Goal: Task Accomplishment & Management: Complete application form

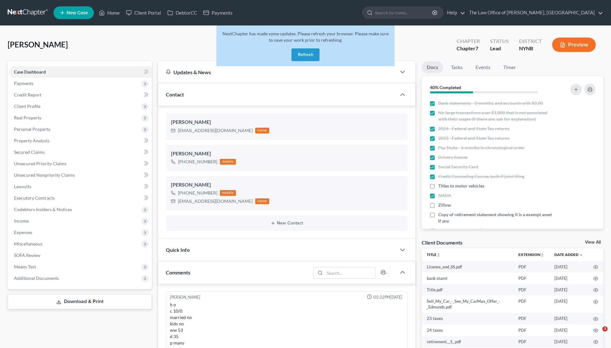
select select "0"
click at [115, 11] on link "Home" at bounding box center [109, 12] width 27 height 11
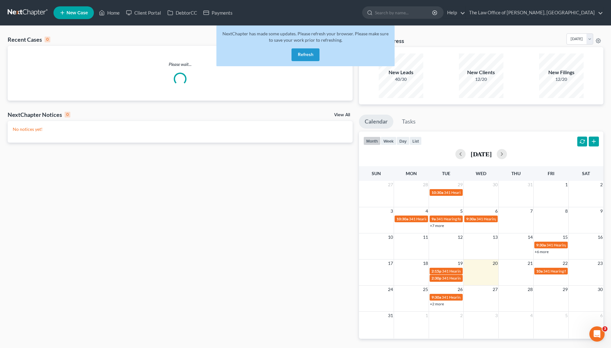
click at [289, 59] on div "NextChapter has made some updates. Please refresh your browser. Please make sur…" at bounding box center [305, 45] width 178 height 41
click at [305, 59] on button "Refresh" at bounding box center [306, 54] width 28 height 13
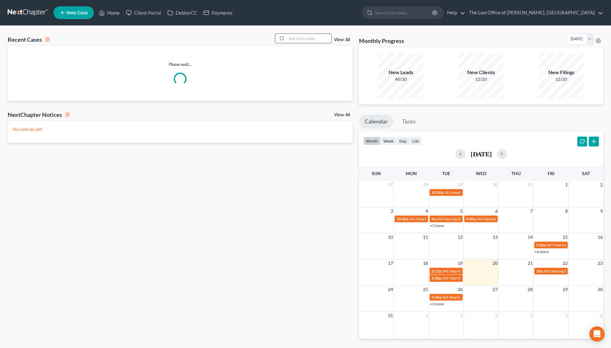
click at [307, 38] on input "search" at bounding box center [309, 38] width 45 height 9
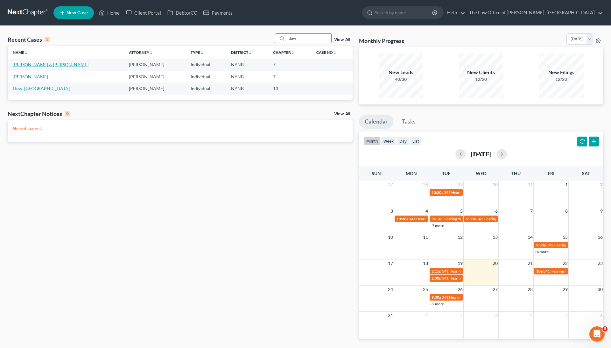
type input "dow"
click at [39, 63] on link "Dow, Perry & Robyn" at bounding box center [51, 64] width 76 height 5
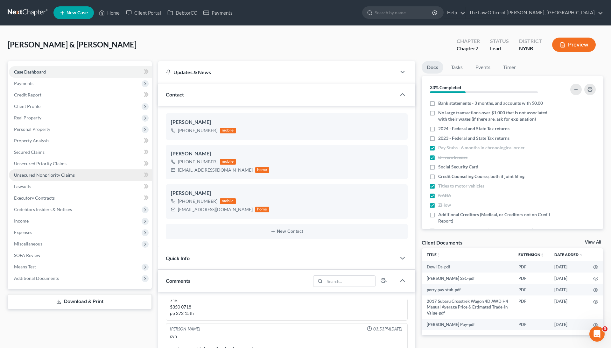
scroll to position [712, 0]
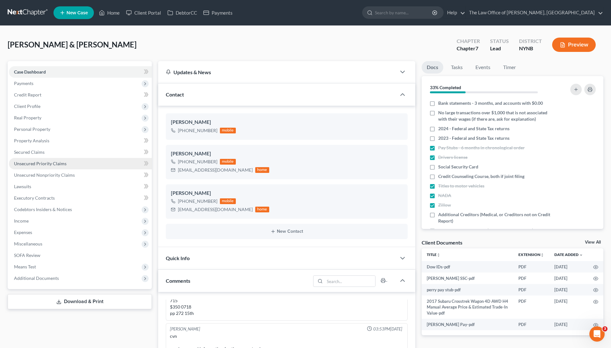
click at [36, 164] on span "Unsecured Priority Claims" at bounding box center [40, 163] width 53 height 5
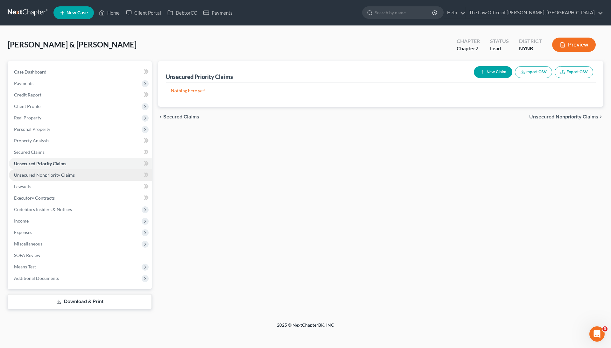
click at [39, 172] on span "Unsecured Nonpriority Claims" at bounding box center [44, 174] width 61 height 5
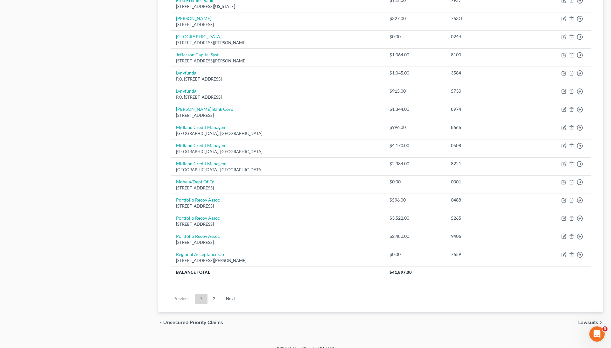
scroll to position [377, 0]
click at [213, 294] on link "2" at bounding box center [214, 299] width 13 height 10
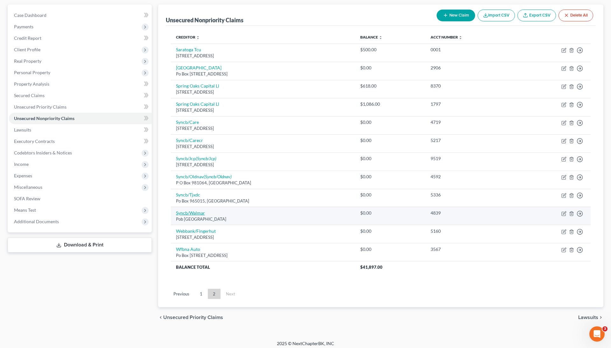
scroll to position [56, 0]
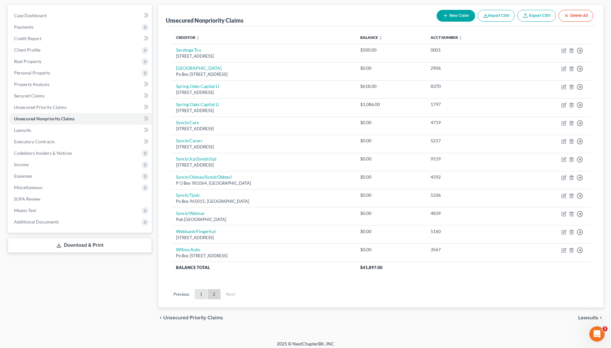
click at [200, 290] on link "1" at bounding box center [201, 294] width 13 height 10
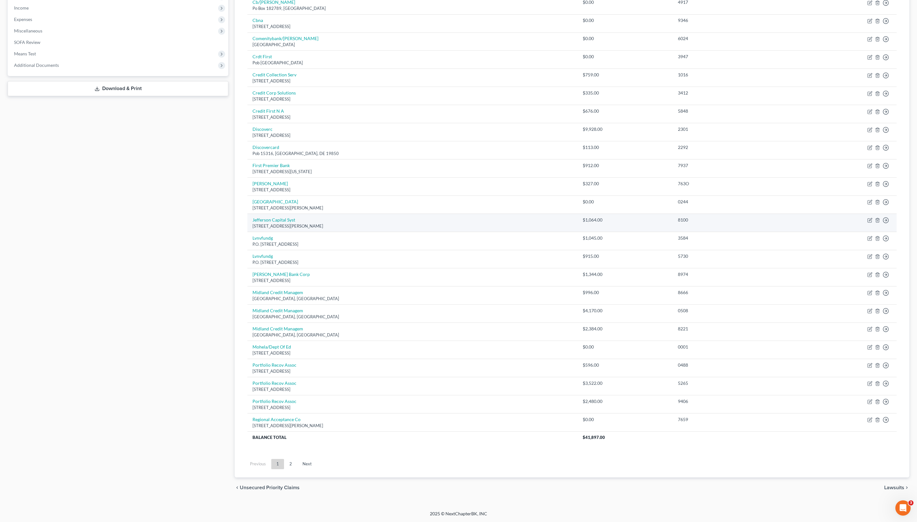
scroll to position [360, 0]
click at [297, 348] on link "2" at bounding box center [290, 464] width 13 height 10
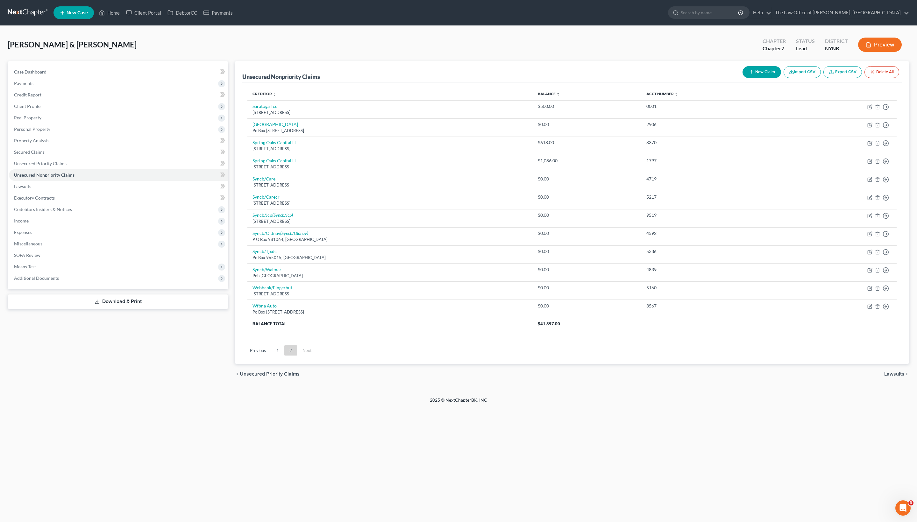
scroll to position [0, 0]
click at [611, 77] on button "New Claim" at bounding box center [761, 72] width 39 height 12
select select "2"
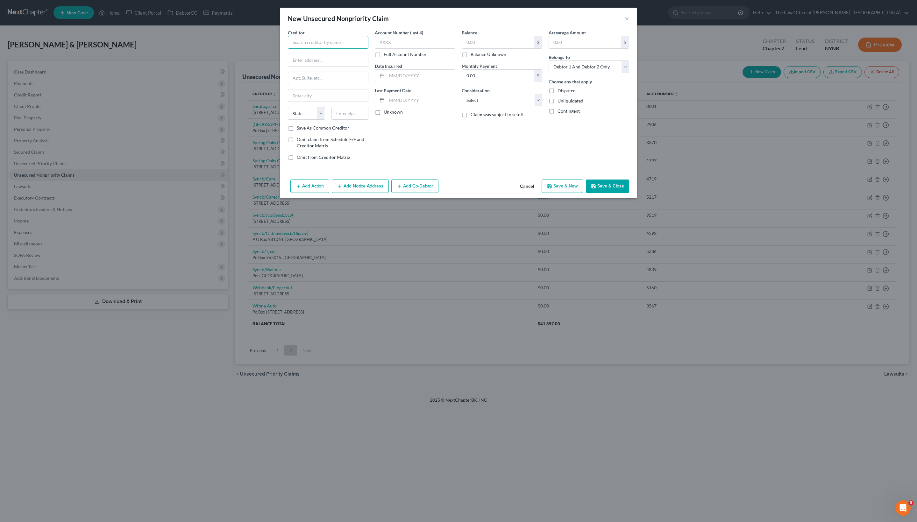
click at [302, 49] on input "text" at bounding box center [328, 42] width 81 height 13
paste input "Arrow Bank"
type input "Arrow Bank"
paste input "250 Glen Street"
type input "250 Glen Street"
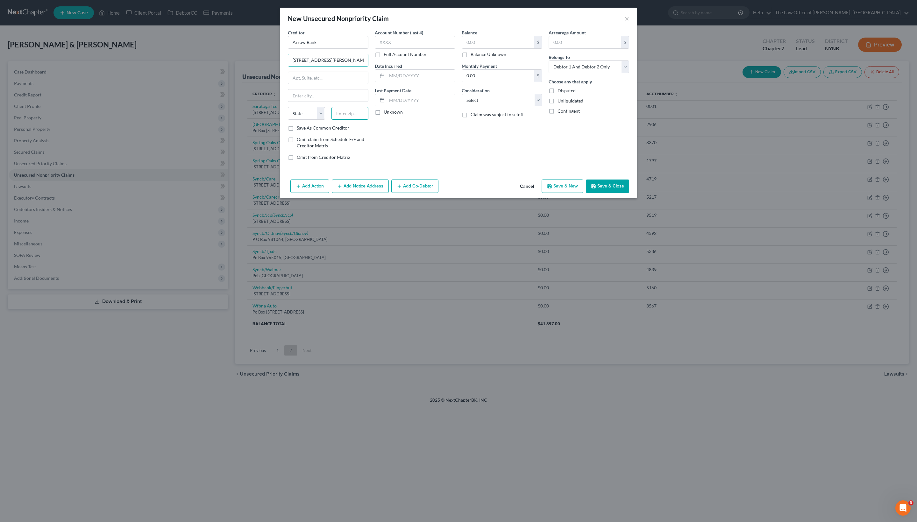
click at [341, 120] on input "text" at bounding box center [349, 113] width 37 height 13
type input "12801"
type input "Glens Falls"
select select "35"
click at [377, 159] on div "Account Number (last 4) Full Account Number Date Incurred Last Payment Date Unk…" at bounding box center [414, 97] width 87 height 136
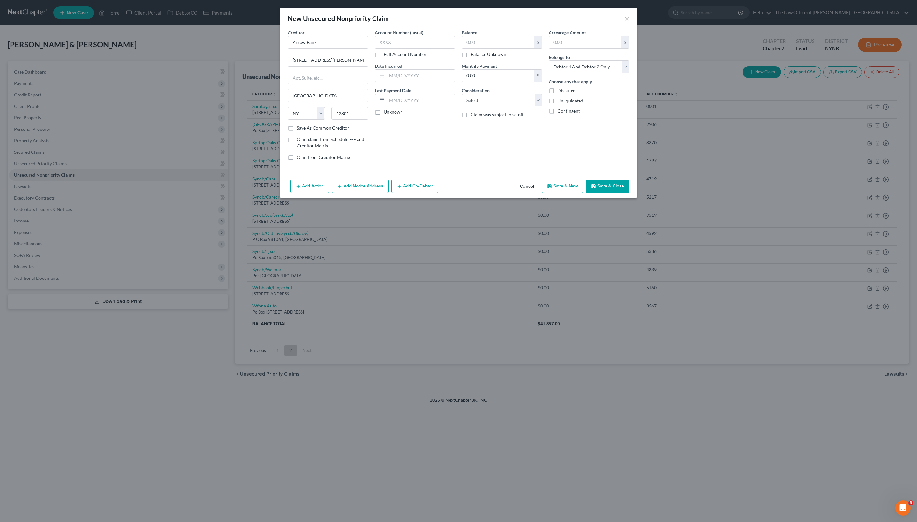
click at [462, 58] on div "$ Balance Unknown" at bounding box center [502, 47] width 81 height 22
click at [470, 58] on label "Balance Unknown" at bounding box center [488, 54] width 36 height 6
click at [473, 55] on input "Balance Unknown" at bounding box center [475, 53] width 4 height 4
checkbox input "true"
type input "0.00"
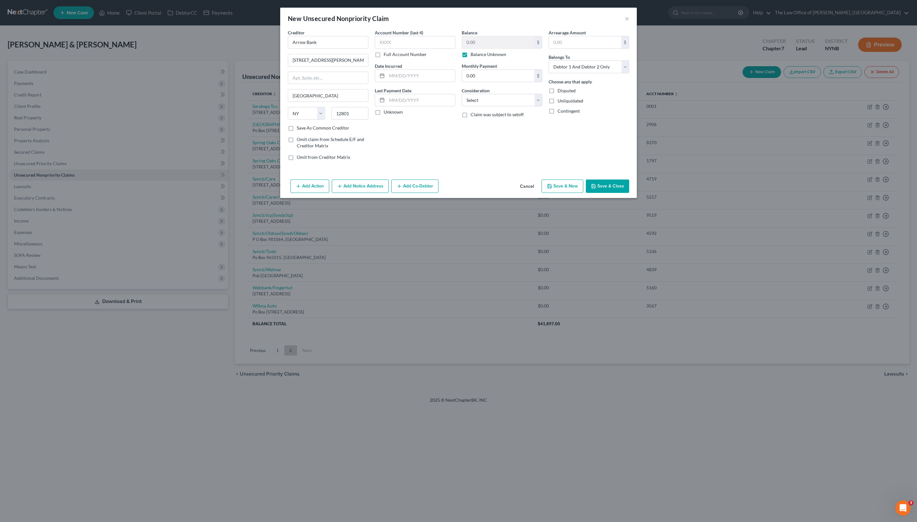
click at [404, 58] on label "Full Account Number" at bounding box center [405, 54] width 43 height 6
click at [390, 55] on input "Full Account Number" at bounding box center [388, 53] width 4 height 4
click at [404, 49] on input "text" at bounding box center [415, 42] width 81 height 13
type input "unknown"
click at [611, 198] on div "Add Action Add Notice Address Add Co-Debtor Cancel Save & New Save & Close" at bounding box center [458, 187] width 356 height 21
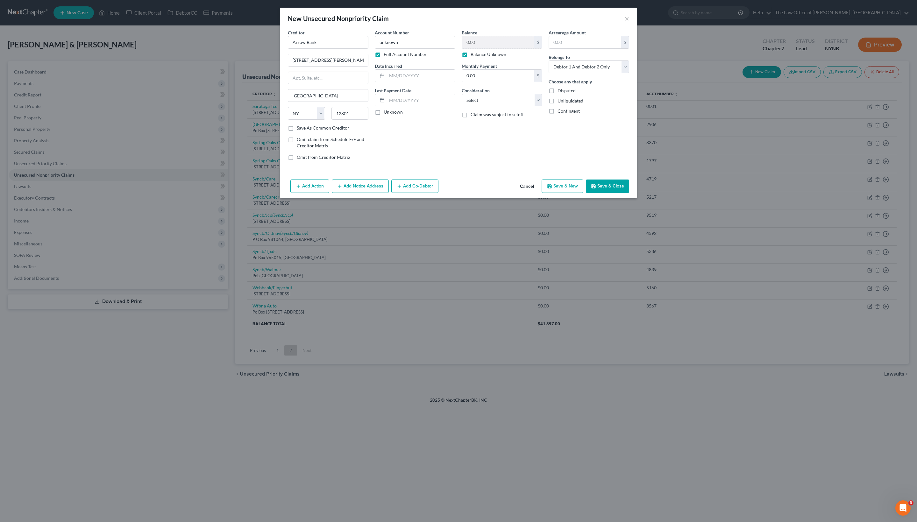
click at [611, 193] on button "Save & Close" at bounding box center [607, 186] width 43 height 13
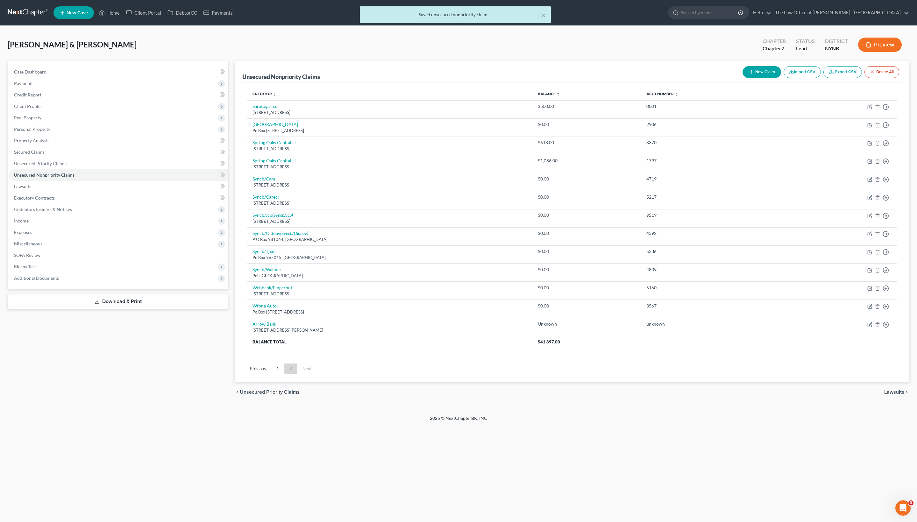
click at [611, 78] on button "New Claim" at bounding box center [761, 72] width 39 height 12
select select "2"
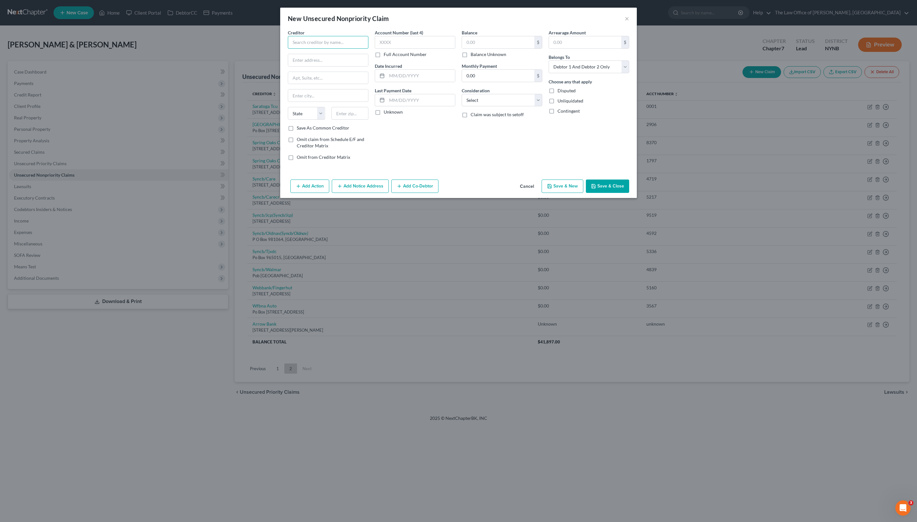
click at [346, 49] on input "text" at bounding box center [328, 42] width 81 height 13
paste input "National Grid"
type input "National Grid"
paste input "PO Box 11766, Newark, NJ 07101-4766"
drag, startPoint x: 279, startPoint y: 70, endPoint x: 351, endPoint y: 72, distance: 71.3
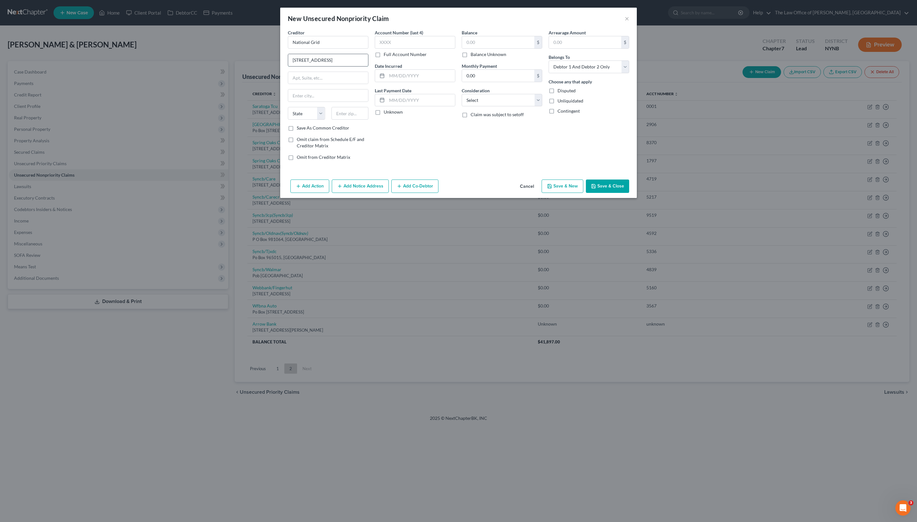
click at [351, 66] on input "PO Box 11766, Newark, NJ 07101-4766" at bounding box center [328, 60] width 80 height 12
type input "PO Box 11766,"
click at [339, 120] on input "text" at bounding box center [349, 113] width 37 height 13
paste input "Newark, NJ 07101-4766"
drag, startPoint x: 334, startPoint y: 136, endPoint x: 294, endPoint y: 138, distance: 39.5
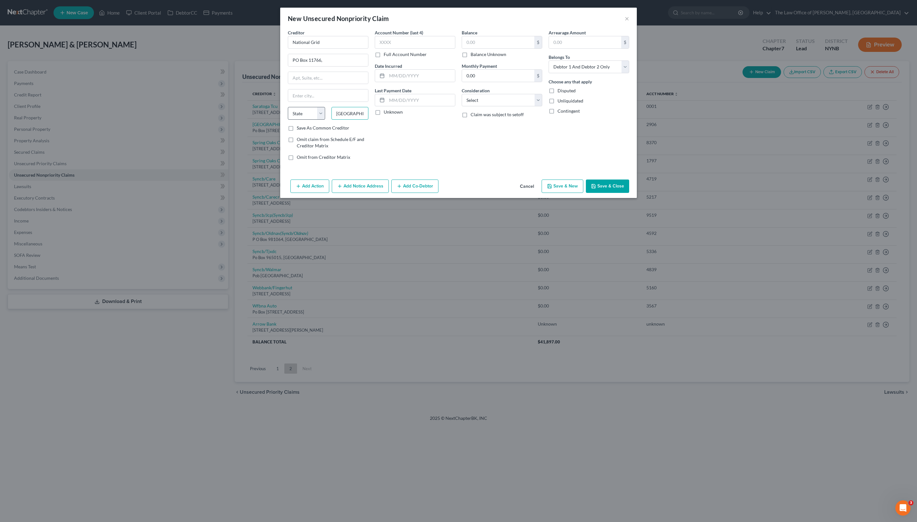
click at [294, 125] on div "State AL AK AR AZ CA CO CT DE DC FL GA GU HI ID IL IN IA KS KY LA ME MD MA MI M…" at bounding box center [328, 116] width 87 height 18
type input "07101"
type input "Newark"
select select "33"
click at [403, 166] on div "Account Number (last 4) Full Account Number Date Incurred Last Payment Date Unk…" at bounding box center [414, 97] width 87 height 136
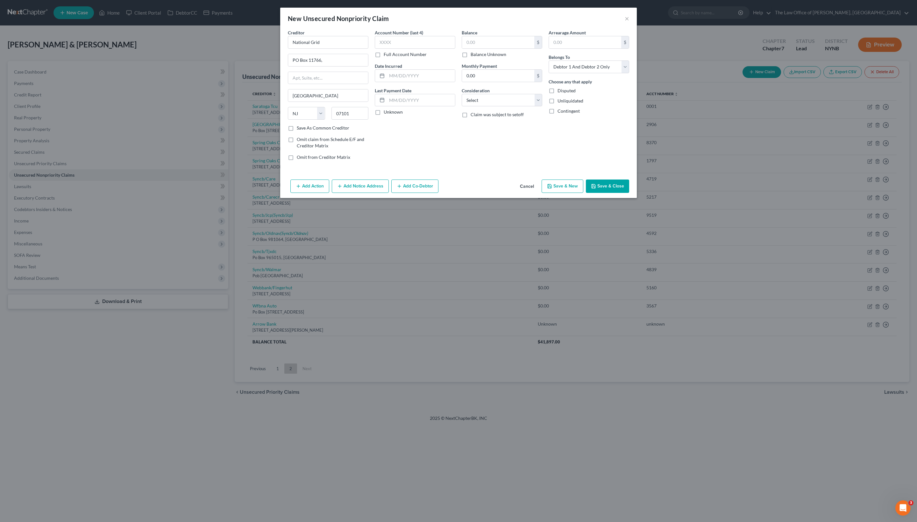
click at [611, 193] on button "Save & Close" at bounding box center [607, 186] width 43 height 13
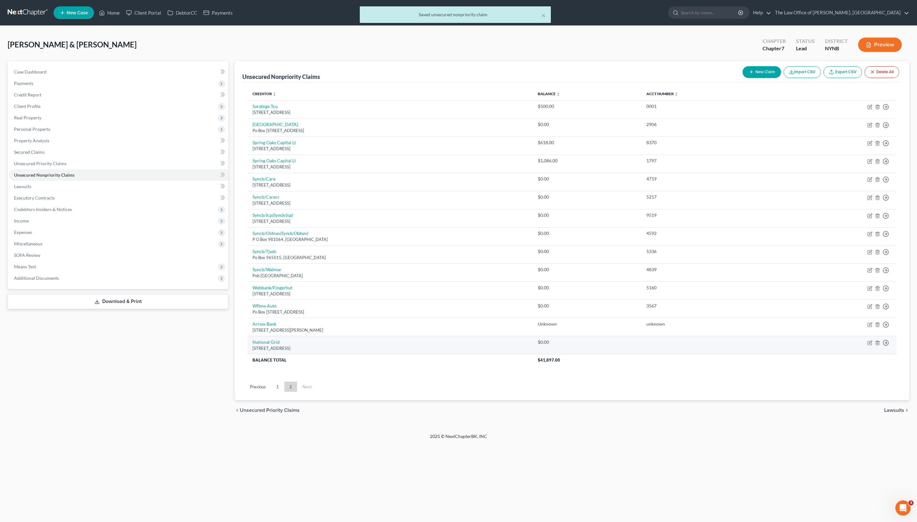
click at [611, 348] on td "Move to D Move to E Move to G Move to Notice Only" at bounding box center [838, 345] width 115 height 18
click at [611, 345] on icon "button" at bounding box center [869, 342] width 5 height 5
select select "33"
select select "2"
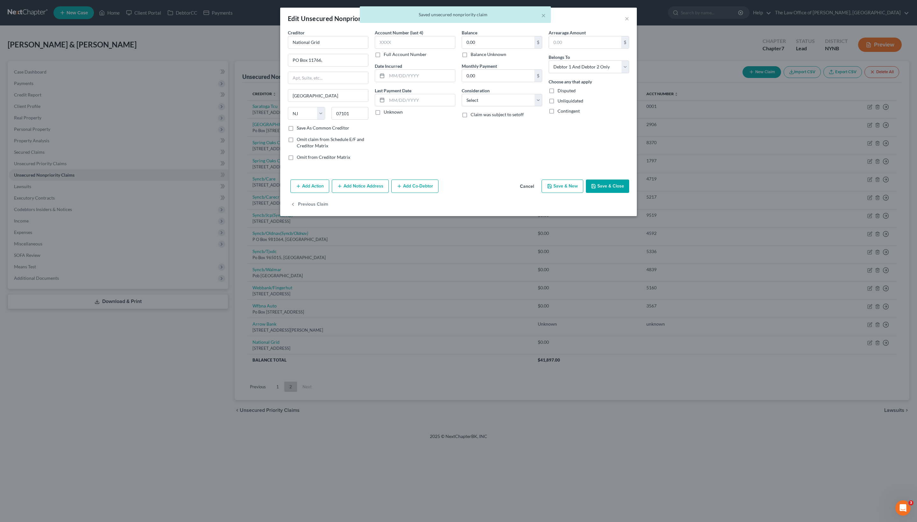
click at [486, 58] on label "Balance Unknown" at bounding box center [488, 54] width 36 height 6
click at [477, 55] on input "Balance Unknown" at bounding box center [475, 53] width 4 height 4
checkbox input "true"
click at [421, 58] on label "Full Account Number" at bounding box center [405, 54] width 43 height 6
click at [390, 55] on input "Full Account Number" at bounding box center [388, 53] width 4 height 4
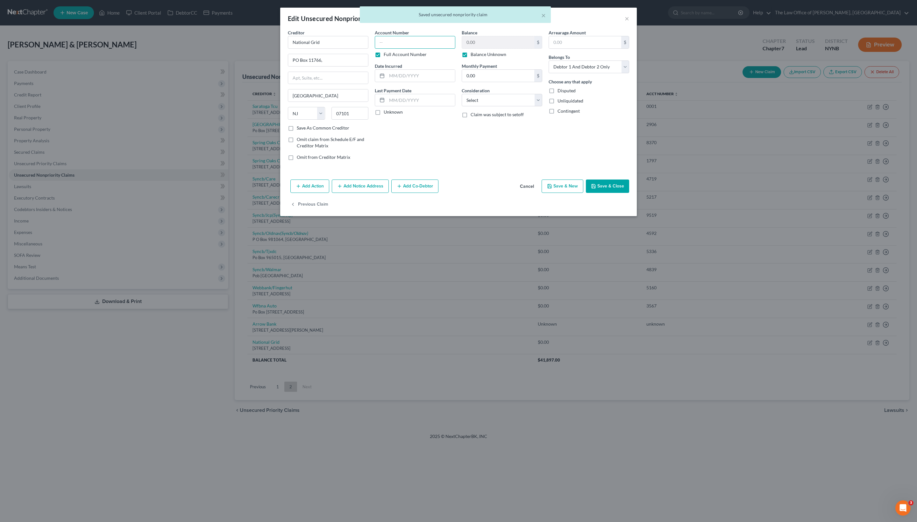
click at [421, 49] on input "text" at bounding box center [415, 42] width 81 height 13
type input "unknown"
click at [611, 193] on button "Save & Close" at bounding box center [607, 186] width 43 height 13
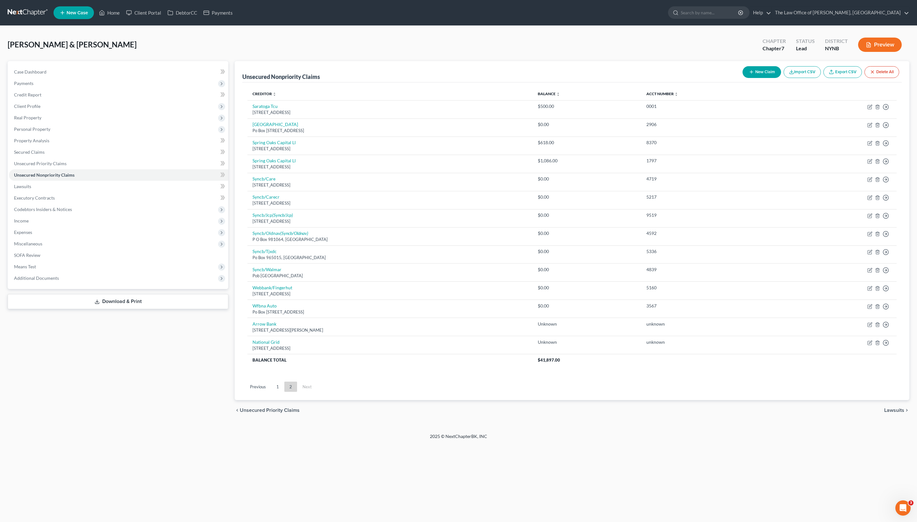
click at [611, 78] on button "New Claim" at bounding box center [761, 72] width 39 height 12
select select "2"
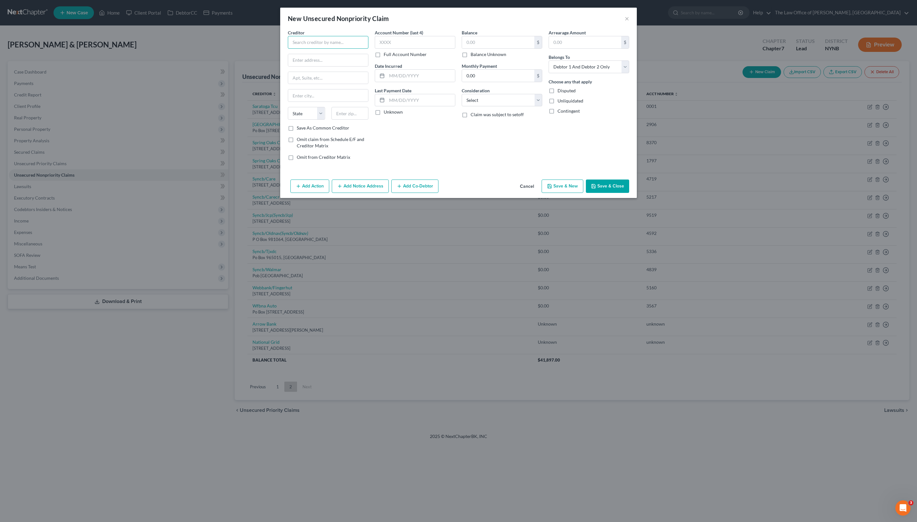
click at [343, 49] on input "text" at bounding box center [328, 42] width 81 height 13
paste input "Frontier Communications"
type input "Frontier Communications"
paste input "PO Box 740407, Cincinnati, OH 45274‑0407"
click at [319, 66] on input "PO Box 740407, Cincinnati, OH 45274‑0407" at bounding box center [328, 60] width 80 height 12
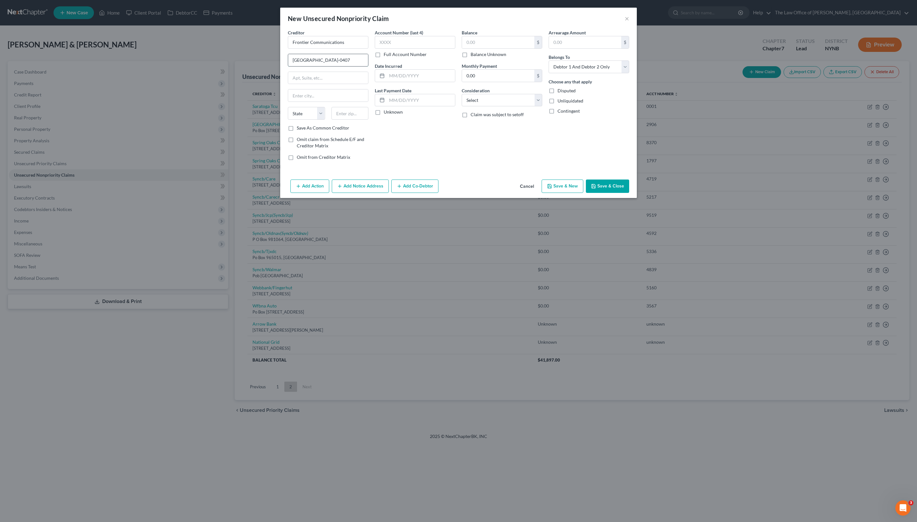
click at [319, 66] on input "PO Box 740407, Cincinnati, OH 45274‑0407" at bounding box center [328, 60] width 80 height 12
drag, startPoint x: 272, startPoint y: 70, endPoint x: 371, endPoint y: 73, distance: 99.3
click at [371, 73] on div "Creditor * Frontier Communications PO Box 740407, Cincinnati, OH 45274‑0407 Sta…" at bounding box center [459, 97] width 348 height 136
type input "PO Box 740407"
click at [336, 120] on input "text" at bounding box center [349, 113] width 37 height 13
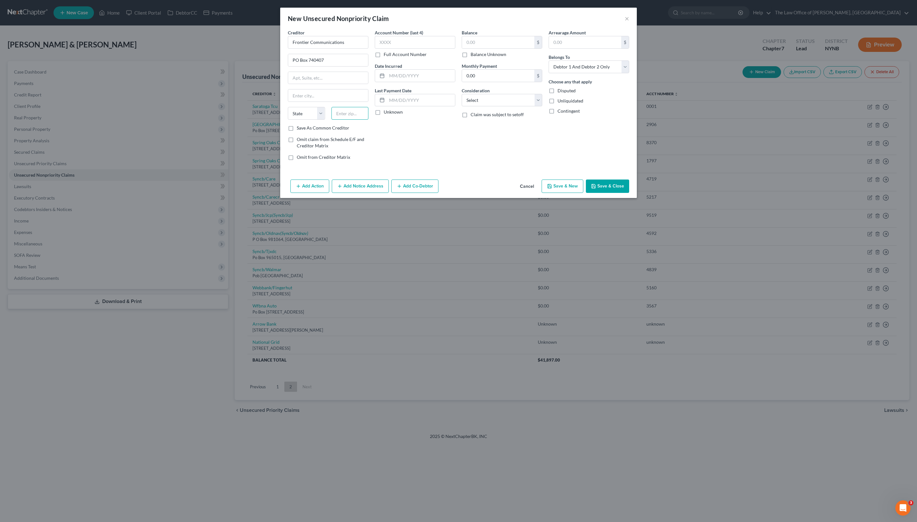
paste input "45274"
type input "45274"
type input "Cincinnati"
select select "36"
click at [417, 58] on label "Full Account Number" at bounding box center [405, 54] width 43 height 6
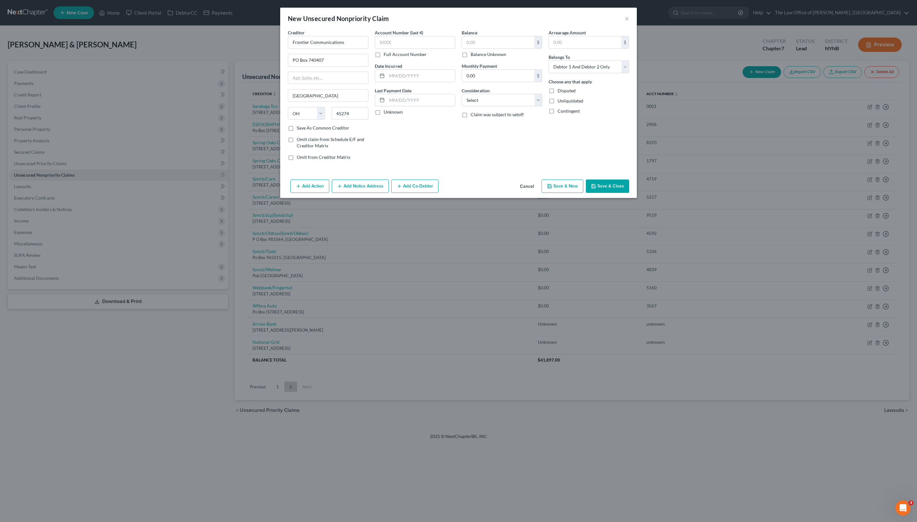
click at [390, 55] on input "Full Account Number" at bounding box center [388, 53] width 4 height 4
click at [479, 57] on div "$ Balance Unknown" at bounding box center [502, 47] width 81 height 22
click at [479, 58] on label "Balance Unknown" at bounding box center [488, 54] width 36 height 6
click at [477, 55] on input "Balance Unknown" at bounding box center [475, 53] width 4 height 4
checkbox input "true"
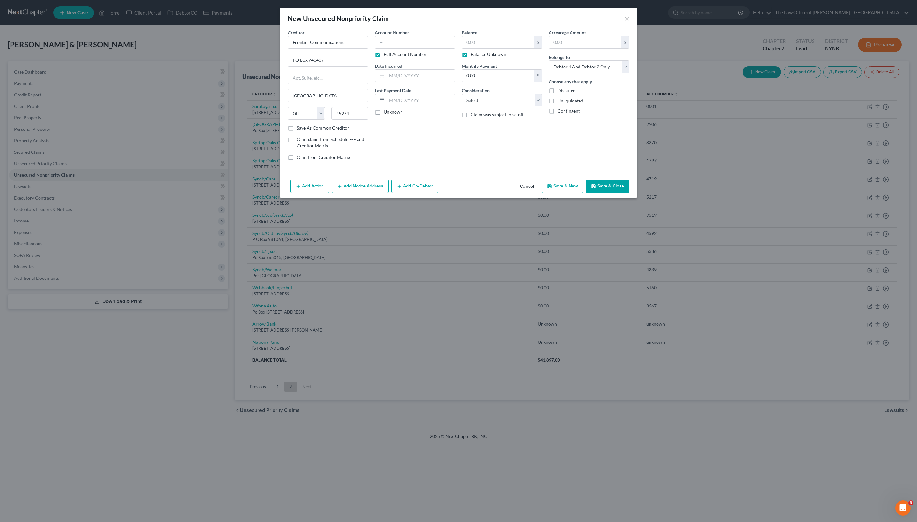
type input "0.00"
click at [432, 45] on input "text" at bounding box center [415, 42] width 81 height 13
type input "unknown"
click at [611, 193] on button "Save & Close" at bounding box center [607, 186] width 43 height 13
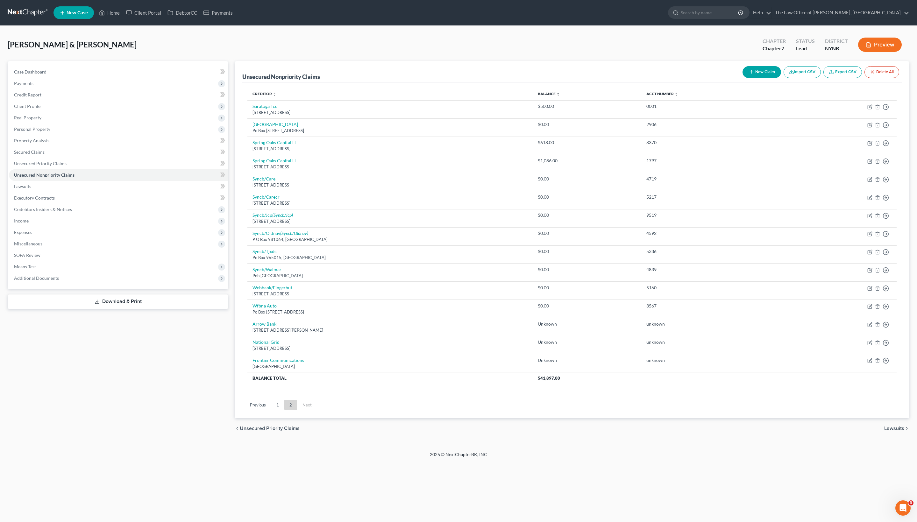
click at [611, 78] on button "New Claim" at bounding box center [761, 72] width 39 height 12
select select "2"
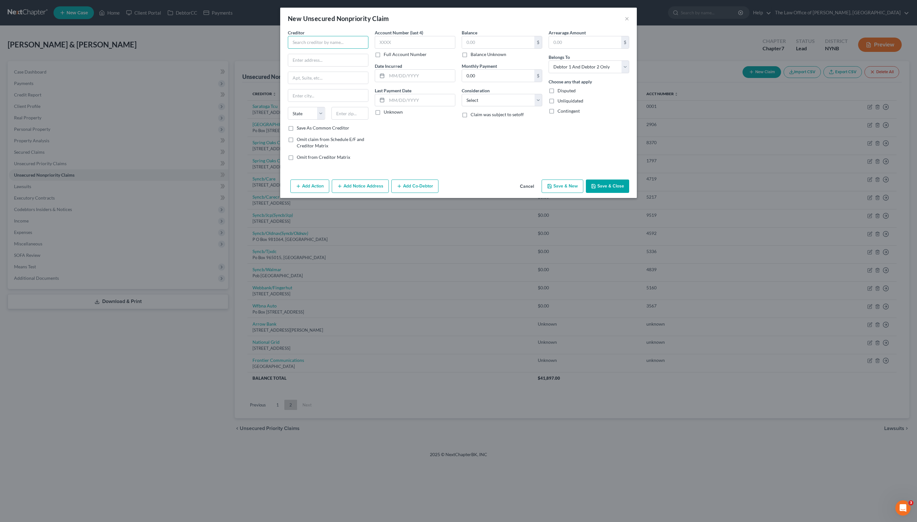
click at [316, 49] on input "text" at bounding box center [328, 42] width 81 height 13
paste input "Spectrum"
type input "Spectrum"
paste input "400 Washington Blvd, Stamford, CT 06902"
click at [334, 66] on input "400 Washington Blvd, Stamford, CT 06902" at bounding box center [328, 60] width 80 height 12
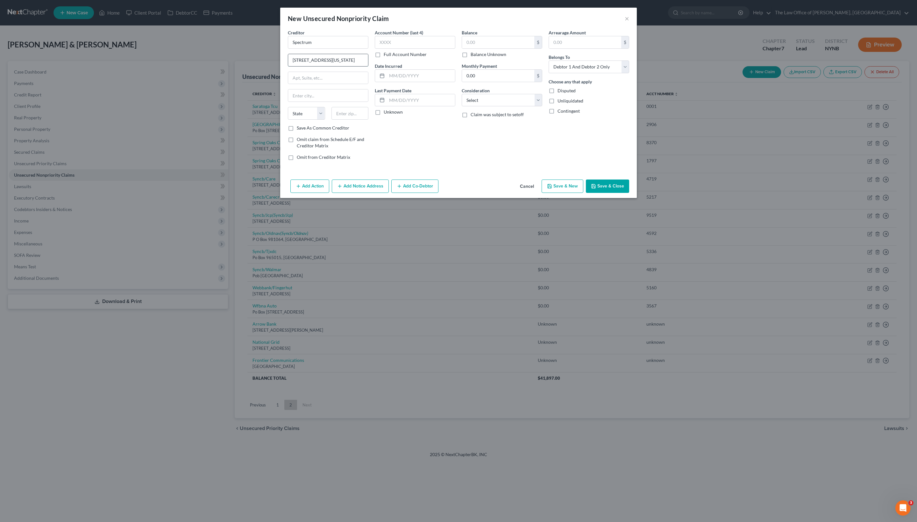
click at [334, 66] on input "400 Washington Blvd, Stamford, CT 06902" at bounding box center [328, 60] width 80 height 12
drag, startPoint x: 289, startPoint y: 71, endPoint x: 371, endPoint y: 73, distance: 82.1
click at [374, 73] on div "Creditor * Spectrum 400 Washington Blvd, Stamford, CT 06902 State AL AK AR AZ C…" at bounding box center [459, 97] width 348 height 136
type input "400 Washington Blvd"
click at [339, 120] on input "text" at bounding box center [349, 113] width 37 height 13
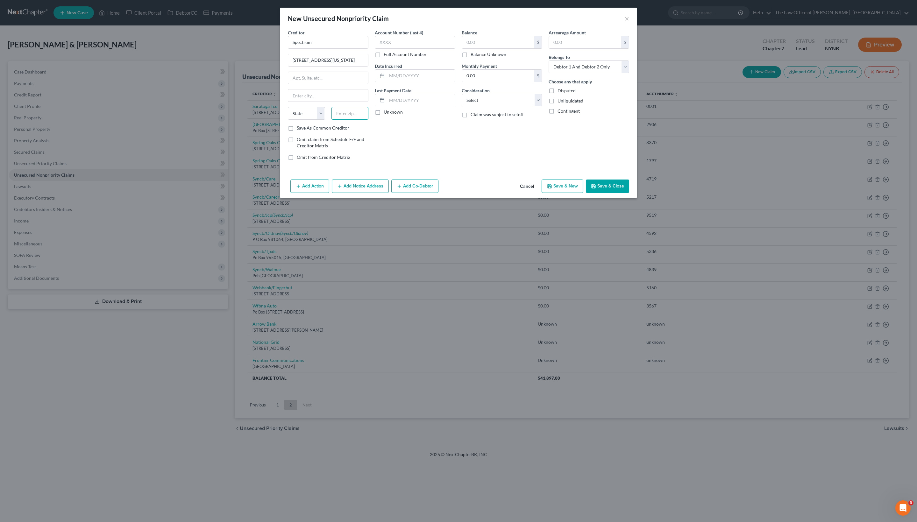
paste input "06902"
type input "06902"
type input "Stamford"
select select "6"
click at [397, 58] on label "Full Account Number" at bounding box center [405, 54] width 43 height 6
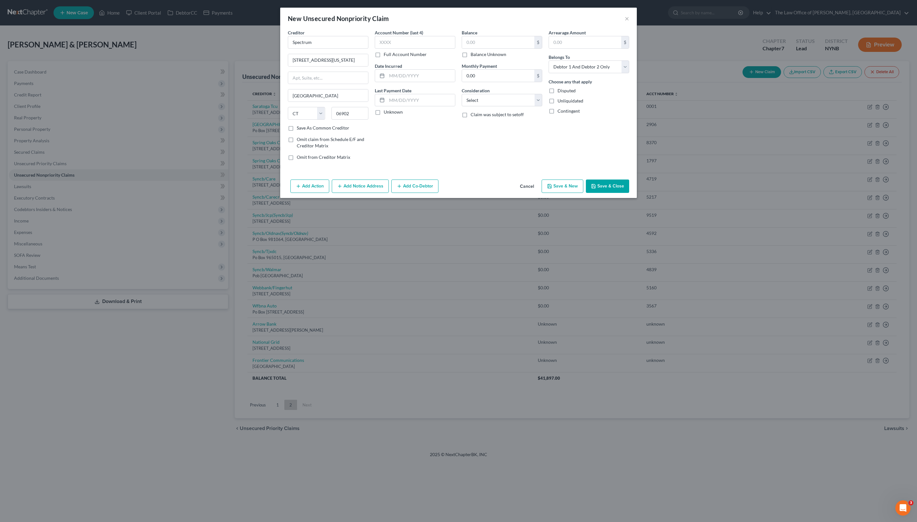
click at [390, 55] on input "Full Account Number" at bounding box center [388, 53] width 4 height 4
click at [493, 58] on label "Balance Unknown" at bounding box center [488, 54] width 36 height 6
click at [477, 55] on input "Balance Unknown" at bounding box center [475, 53] width 4 height 4
checkbox input "true"
type input "0.00"
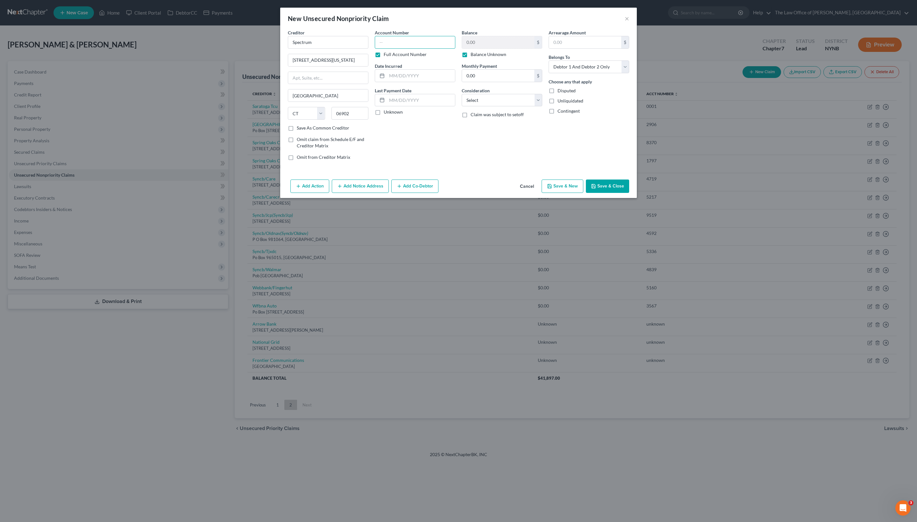
click at [427, 49] on input "text" at bounding box center [415, 42] width 81 height 13
type input "unknown"
click at [611, 193] on button "Save & Close" at bounding box center [607, 186] width 43 height 13
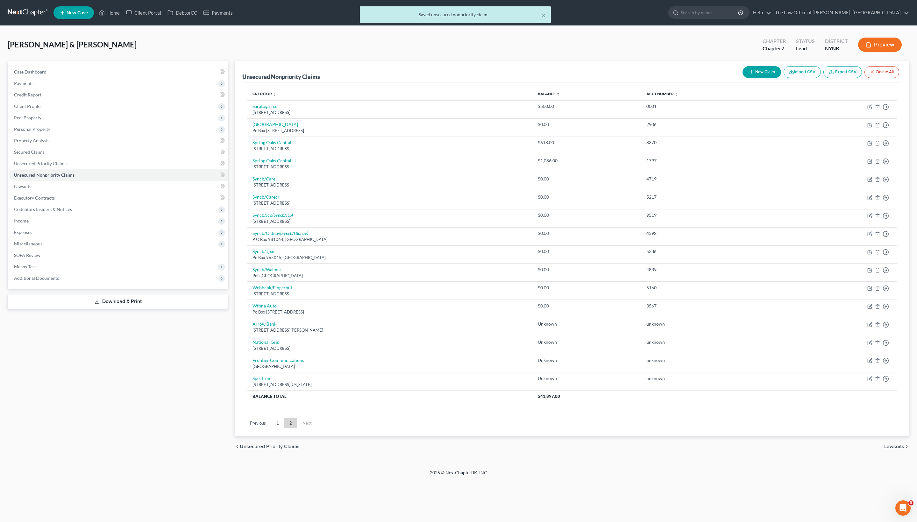
click at [611, 75] on button "New Claim" at bounding box center [761, 72] width 39 height 12
select select "2"
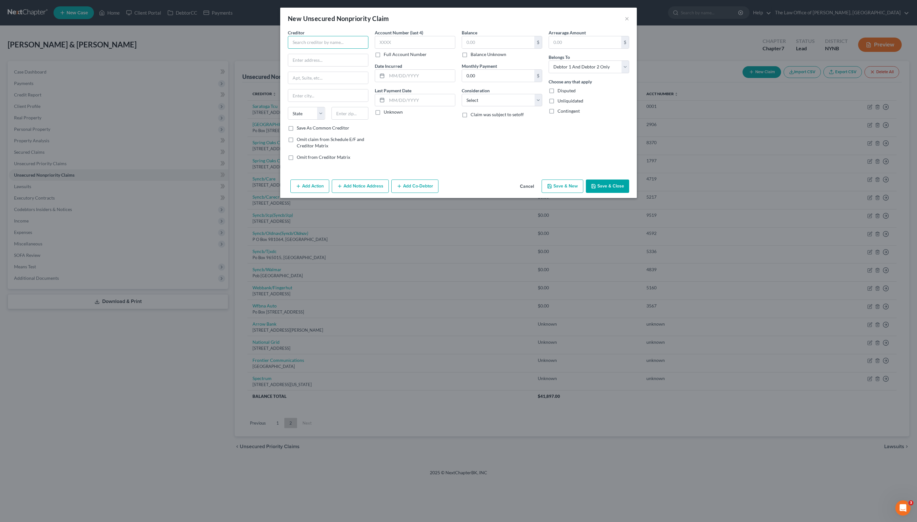
click at [307, 43] on input "text" at bounding box center [328, 42] width 81 height 13
paste input "Credit One"
type input "Credit One"
click at [413, 58] on label "Full Account Number" at bounding box center [405, 54] width 43 height 6
click at [390, 55] on input "Full Account Number" at bounding box center [388, 53] width 4 height 4
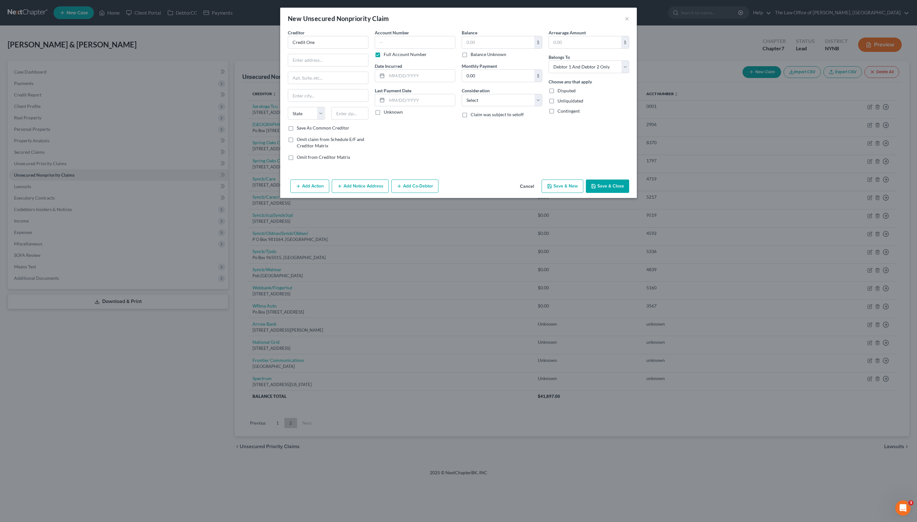
click at [495, 58] on div "$ Balance Unknown" at bounding box center [502, 47] width 81 height 22
click at [495, 58] on label "Balance Unknown" at bounding box center [488, 54] width 36 height 6
click at [477, 55] on input "Balance Unknown" at bounding box center [475, 53] width 4 height 4
checkbox input "true"
type input "0.00"
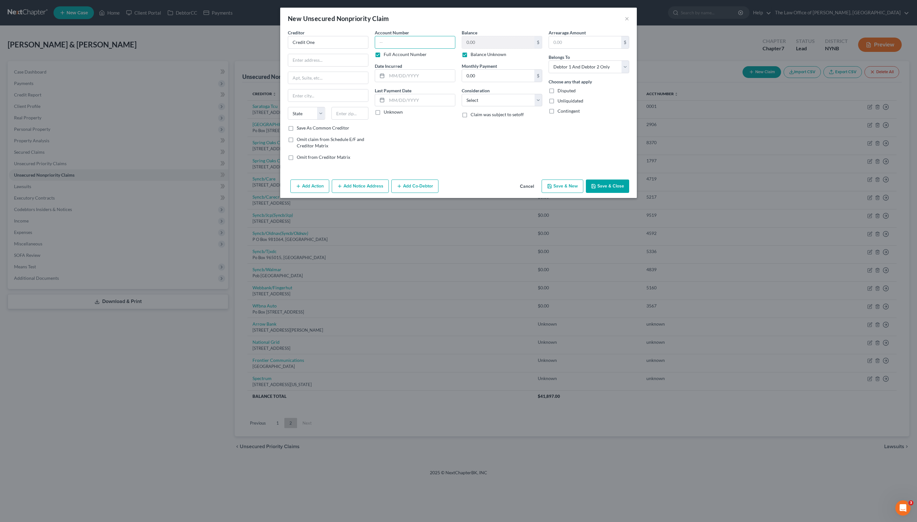
click at [431, 49] on input "text" at bounding box center [415, 42] width 81 height 13
type input "unknown"
click at [339, 66] on input "text" at bounding box center [328, 60] width 80 height 12
paste input "P.O. Box 60500, City of Industry, CA 91716"
click at [336, 66] on input "P.O. Box 60500, City of Industry, CA 91716" at bounding box center [328, 60] width 80 height 12
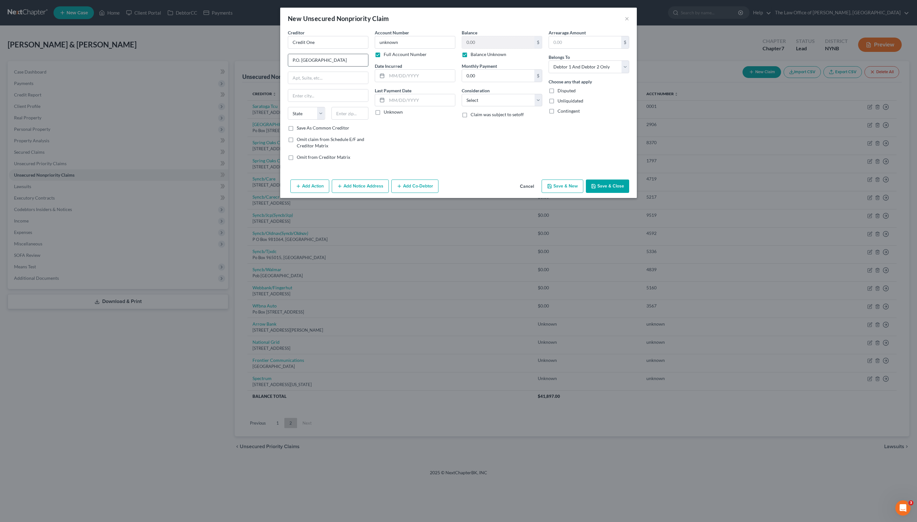
click at [336, 66] on input "P.O. Box 60500, City of Industry, CA 91716" at bounding box center [328, 60] width 80 height 12
type input "P.O. Box 60500"
click at [349, 120] on input "text" at bounding box center [349, 113] width 37 height 13
paste input "91716"
type input "91716"
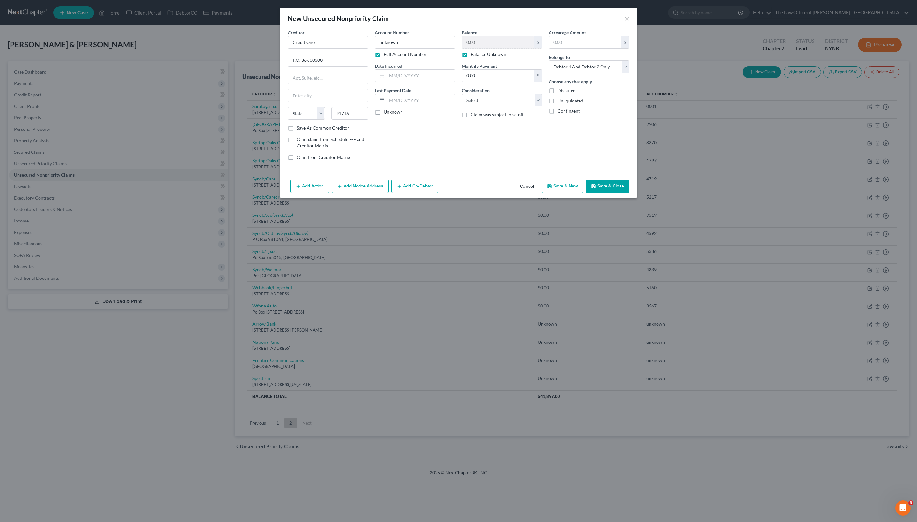
type input "City Of Industry"
select select "4"
click at [388, 155] on div "Account Number unknown Full Account Number Date Incurred Last Payment Date Unkn…" at bounding box center [414, 97] width 87 height 136
click at [611, 193] on button "Save & Close" at bounding box center [607, 186] width 43 height 13
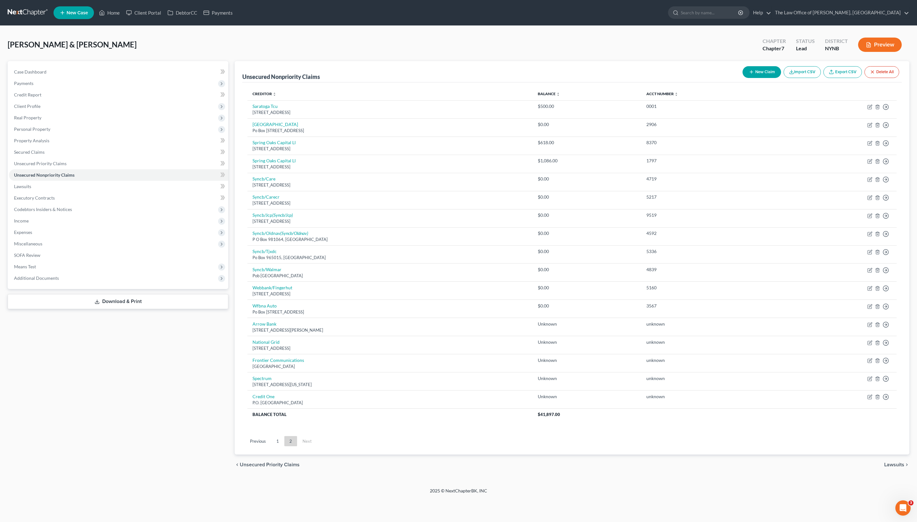
click at [611, 74] on icon "button" at bounding box center [751, 71] width 5 height 5
select select "2"
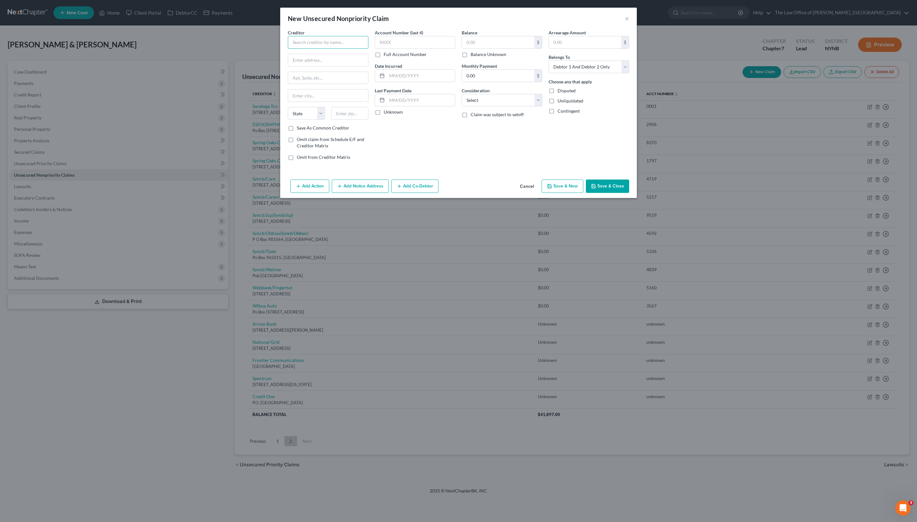
click at [350, 48] on input "text" at bounding box center [328, 42] width 81 height 13
paste input "Destiny"
type input "Destiny"
click at [384, 58] on label "Full Account Number" at bounding box center [405, 54] width 43 height 6
click at [386, 55] on input "Full Account Number" at bounding box center [388, 53] width 4 height 4
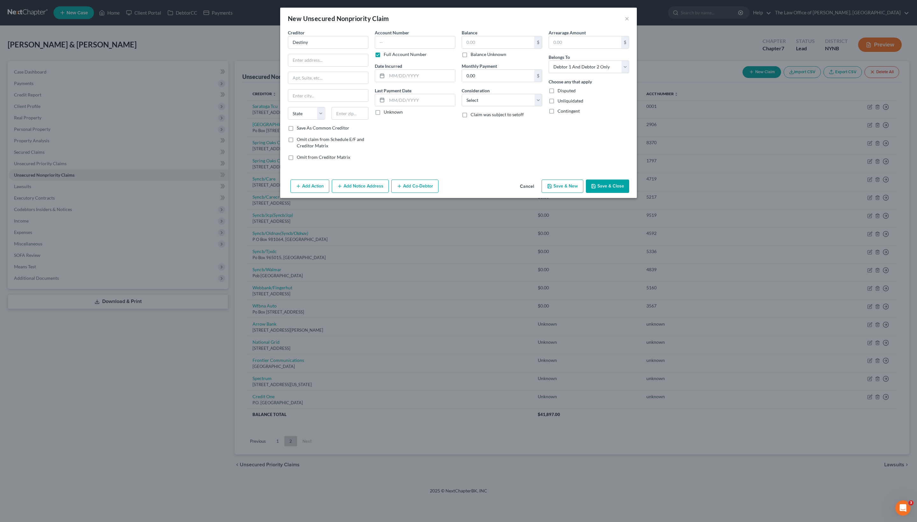
click at [501, 58] on label "Balance Unknown" at bounding box center [488, 54] width 36 height 6
click at [477, 55] on input "Balance Unknown" at bounding box center [475, 53] width 4 height 4
checkbox input "true"
type input "0.00"
click at [391, 49] on input "text" at bounding box center [415, 42] width 81 height 13
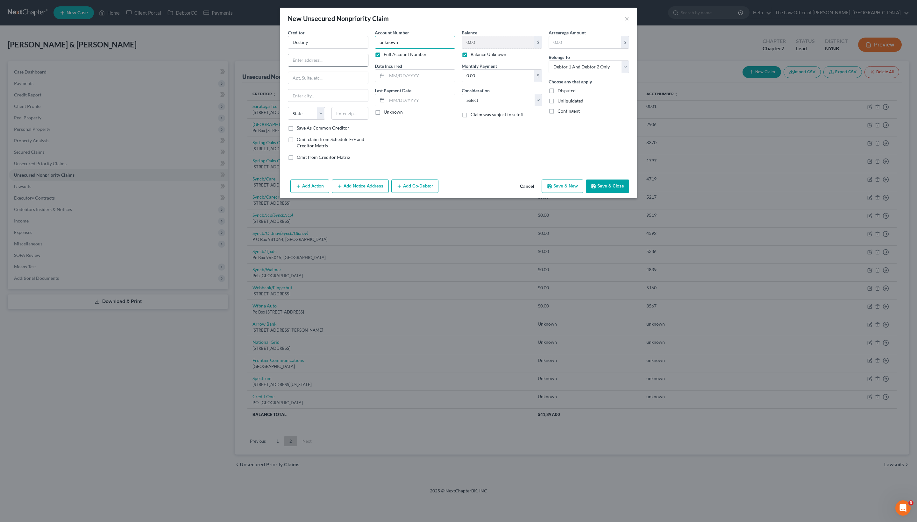
type input "unknown"
paste input "P.O. Box 84059, Columbus, GA 31908"
click at [332, 66] on input "P.O. Box 84059, Columbus, GA 31908" at bounding box center [328, 60] width 80 height 12
drag, startPoint x: 286, startPoint y: 71, endPoint x: 381, endPoint y: 72, distance: 94.9
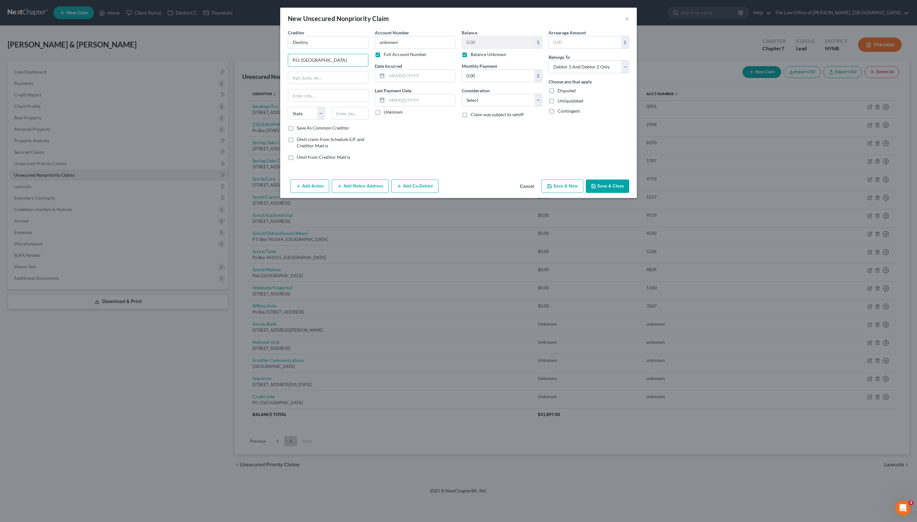
click at [381, 72] on div "Creditor * Destiny P.O. Box 84059, Columbus, GA 31908 State AL AK AR AZ CA CO C…" at bounding box center [459, 97] width 348 height 136
type input "P.O. Box 84059"
click at [341, 125] on div "Creditor * Destiny P.O. Box 84059 State AL AK AR AZ CA CO CT DE DC FL GA GU HI …" at bounding box center [328, 76] width 81 height 95
click at [342, 120] on input "text" at bounding box center [349, 113] width 37 height 13
paste input "31908"
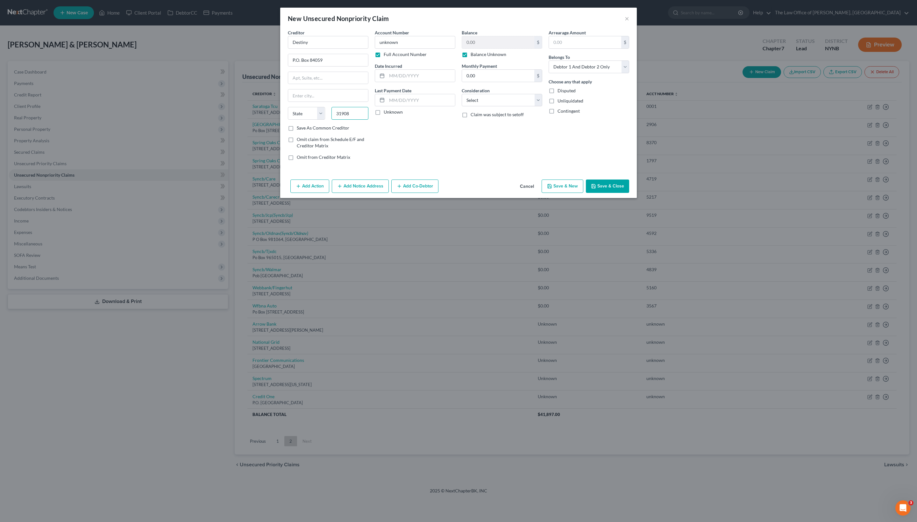
type input "31908"
type input "Columbus"
select select "10"
click at [392, 166] on div "Account Number unknown Full Account Number Date Incurred Last Payment Date Unkn…" at bounding box center [414, 97] width 87 height 136
click at [611, 193] on button "Save & Close" at bounding box center [607, 186] width 43 height 13
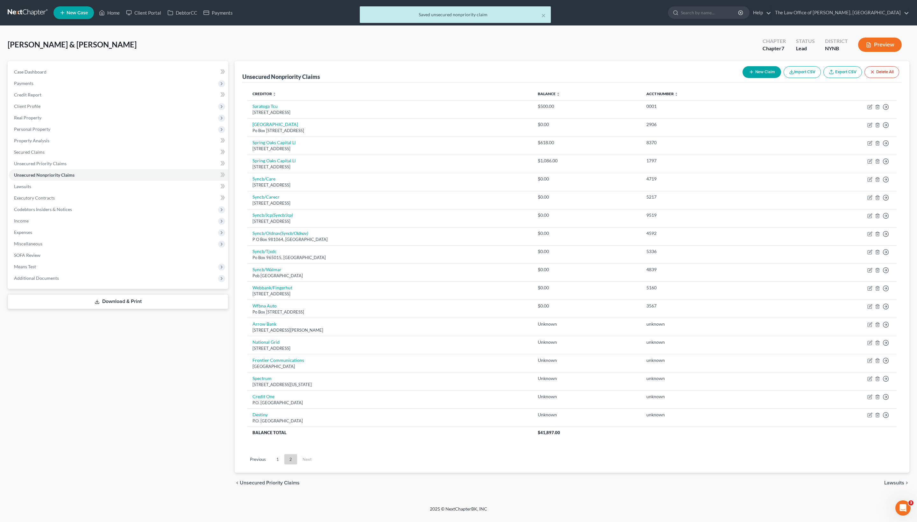
click at [611, 78] on button "New Claim" at bounding box center [761, 72] width 39 height 12
select select "2"
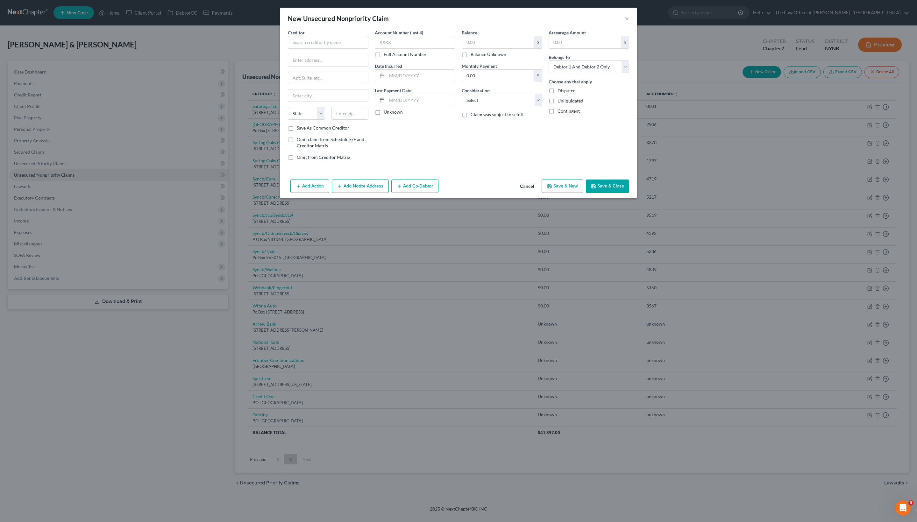
click at [326, 57] on div "Creditor * State AL AK AR AZ CA CO CT DE DC FL GA GU HI ID IL IN IA KS KY LA ME…" at bounding box center [328, 76] width 81 height 95
click at [326, 49] on input "text" at bounding box center [328, 42] width 81 height 13
paste input "Milestone"
type input "Milestone"
click at [393, 58] on label "Full Account Number" at bounding box center [405, 54] width 43 height 6
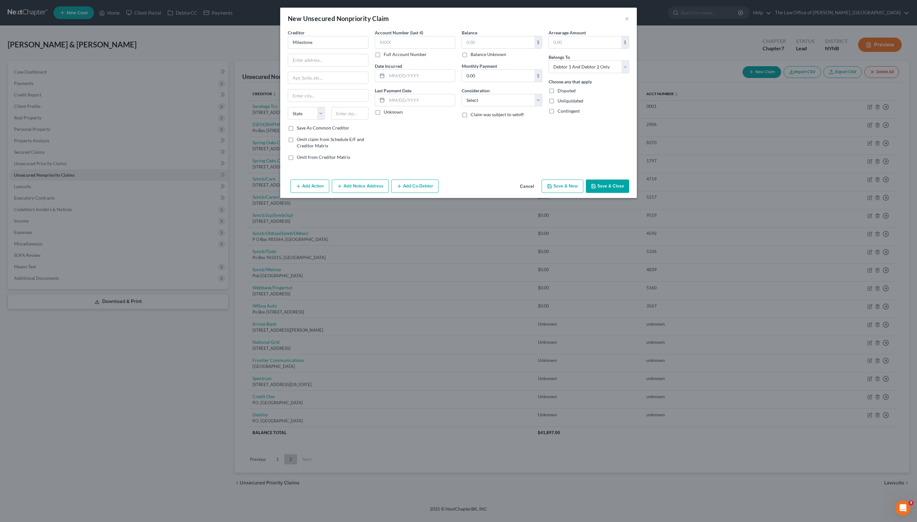
click at [390, 55] on input "Full Account Number" at bounding box center [388, 53] width 4 height 4
click at [483, 57] on div "$ Balance Unknown" at bounding box center [502, 47] width 81 height 22
click at [483, 58] on label "Balance Unknown" at bounding box center [488, 54] width 36 height 6
click at [477, 55] on input "Balance Unknown" at bounding box center [475, 53] width 4 height 4
checkbox input "true"
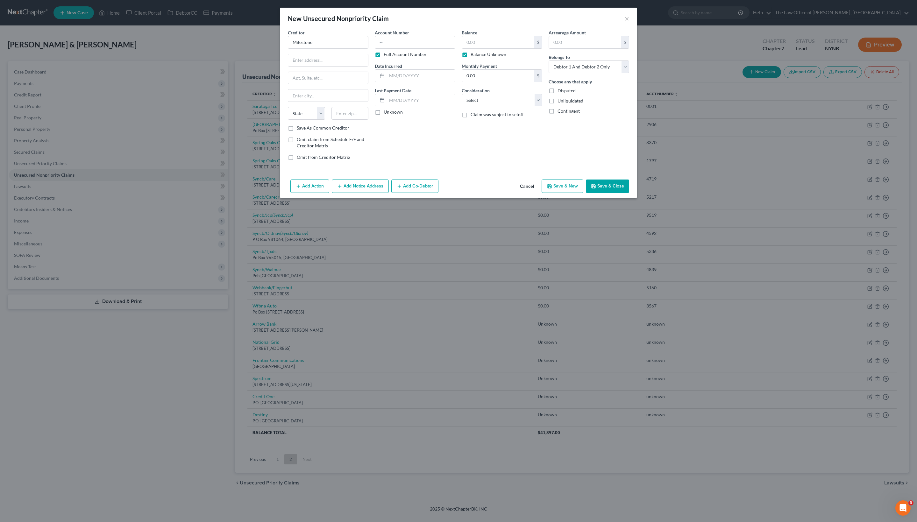
type input "0.00"
click at [427, 46] on input "text" at bounding box center [415, 42] width 81 height 13
type input "unknown"
paste input "P.O. Box 4477, Beaverton, OR 97076"
click at [338, 66] on input "P.O. Box 4477, Beaverton, OR 97076" at bounding box center [328, 60] width 80 height 12
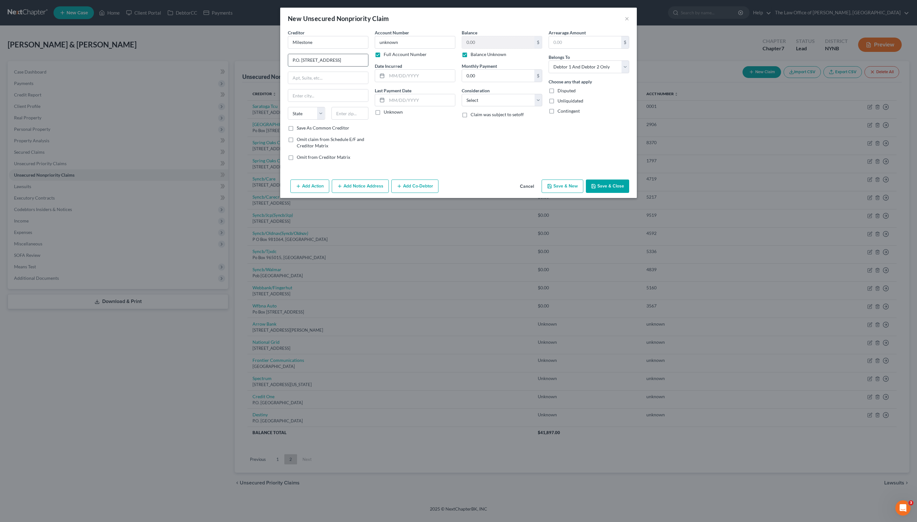
click at [337, 66] on input "P.O. Box 4477, Beaverton, OR 97076" at bounding box center [328, 60] width 80 height 12
type input "P.O. Box 4477"
click at [338, 120] on input "text" at bounding box center [349, 113] width 37 height 13
paste input "97076"
type input "97076"
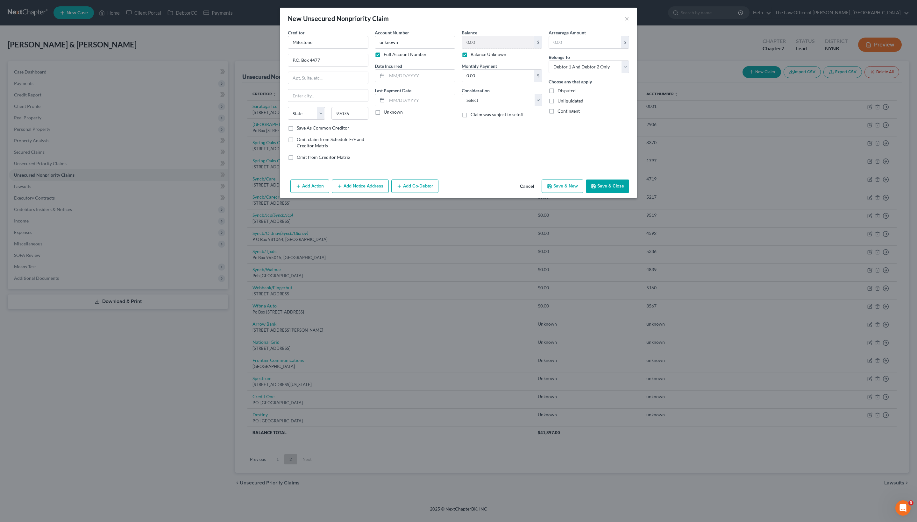
click at [450, 166] on div "Account Number unknown Full Account Number Date Incurred Last Payment Date Unkn…" at bounding box center [414, 97] width 87 height 136
type input "Beaverton"
select select "38"
click at [611, 193] on button "Save & Close" at bounding box center [607, 186] width 43 height 13
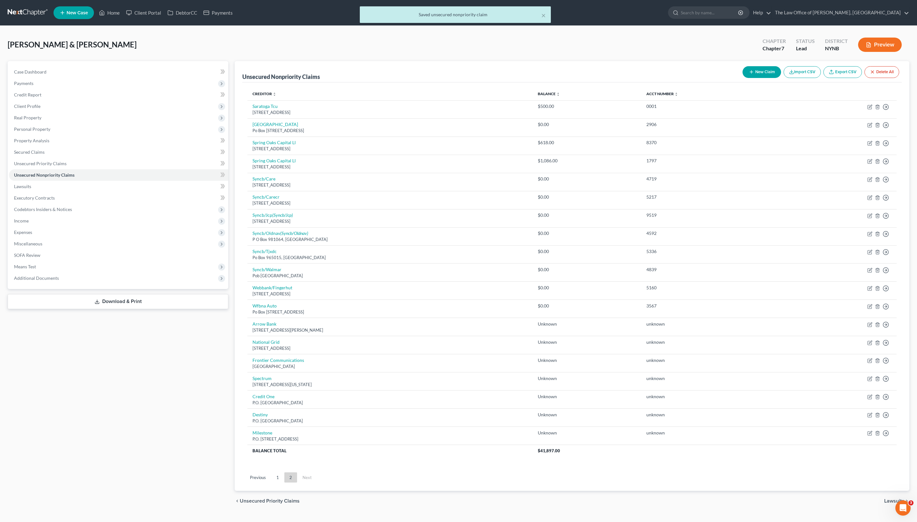
click at [611, 78] on button "New Claim" at bounding box center [761, 72] width 39 height 12
select select "2"
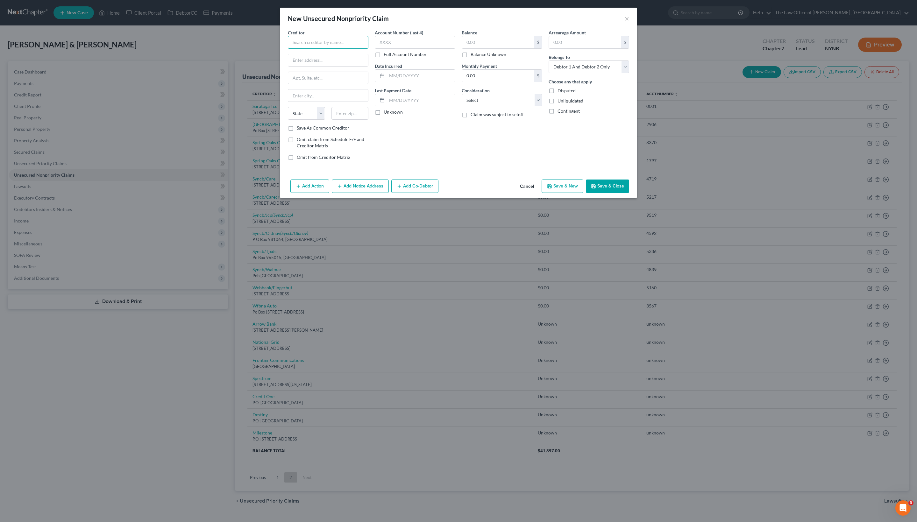
click at [302, 49] on input "text" at bounding box center [328, 42] width 81 height 13
paste input "Synchrony Financia"
type input "Synchrony Financial"
paste input "P.O. Box 71715, Philadelphia, PA 19176"
click at [334, 66] on input "P.O. Box 71715, Philadelphia, PA 19176" at bounding box center [328, 60] width 80 height 12
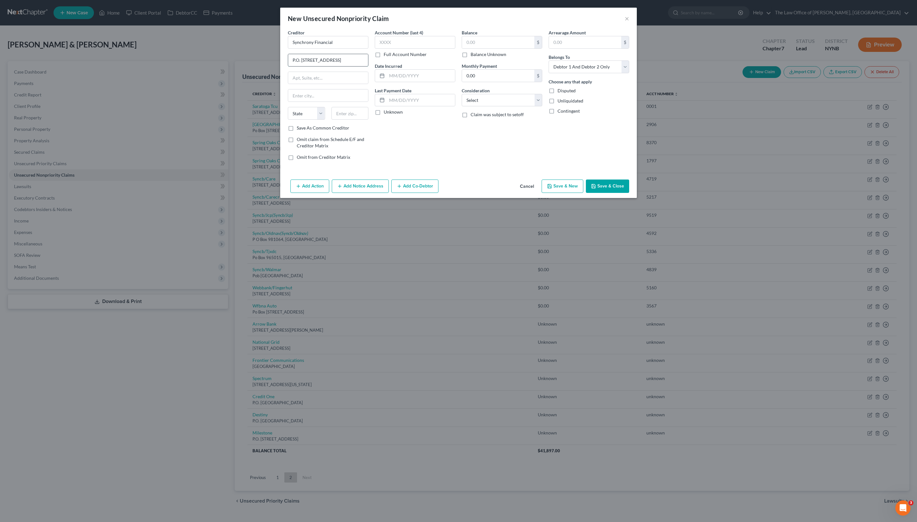
click at [334, 66] on input "P.O. Box 71715, Philadelphia, PA 19176" at bounding box center [328, 60] width 80 height 12
type input "P.O. Box 71715"
click at [346, 120] on input "text" at bounding box center [349, 113] width 37 height 13
paste input "19176"
type input "19176"
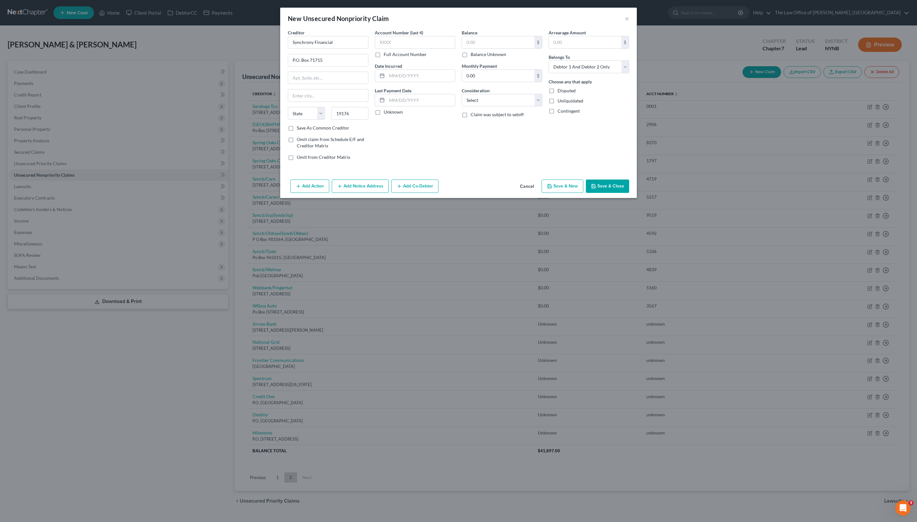
click at [413, 58] on label "Full Account Number" at bounding box center [405, 54] width 43 height 6
click at [390, 55] on input "Full Account Number" at bounding box center [388, 53] width 4 height 4
click at [484, 58] on label "Balance Unknown" at bounding box center [488, 54] width 36 height 6
click at [477, 55] on input "Balance Unknown" at bounding box center [475, 53] width 4 height 4
checkbox input "true"
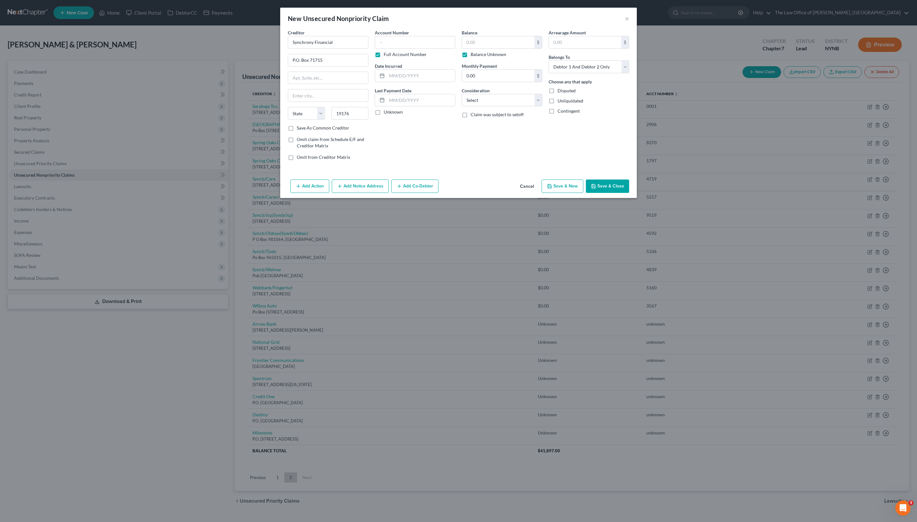
type input "0.00"
click at [430, 49] on input "text" at bounding box center [415, 42] width 81 height 13
type input "unknown"
click at [611, 193] on button "Save & Close" at bounding box center [607, 186] width 43 height 13
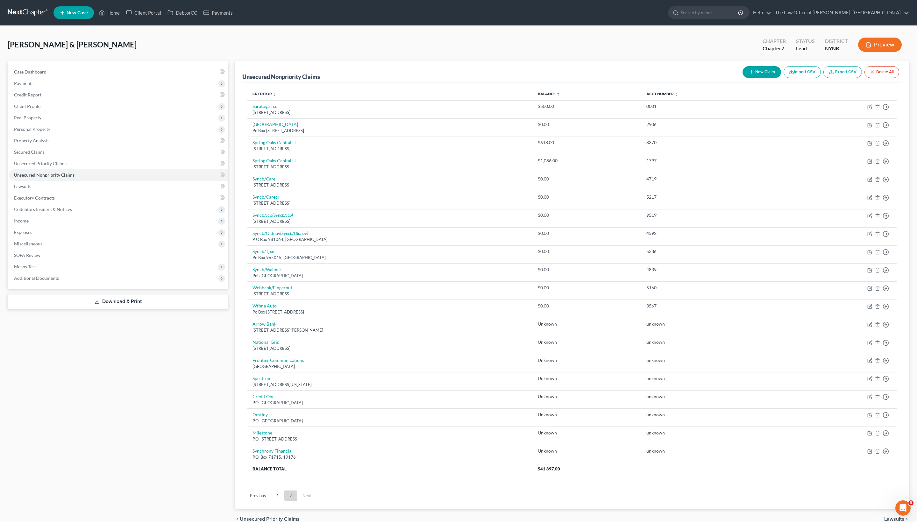
click at [611, 71] on div "New Claim Import CSV Export CSV Delete All" at bounding box center [821, 72] width 162 height 17
click at [611, 78] on button "New Claim" at bounding box center [761, 72] width 39 height 12
select select "2"
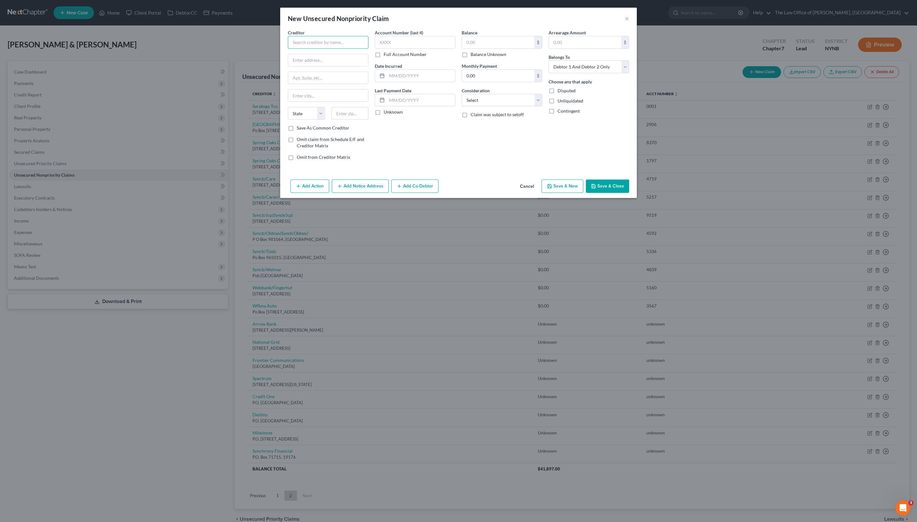
click at [325, 49] on input "text" at bounding box center [328, 42] width 81 height 13
paste input "Tractor Supply Company, 5401 Virginia Way, Brentwood, TN 37027"
click at [344, 49] on input "Tractor Supply Company, 5401 Virginia Way, Brentwood, TN 37027" at bounding box center [328, 42] width 81 height 13
type input "Tractor Supply Company, 5401 Virginia Way, Brentwood, TN 37027"
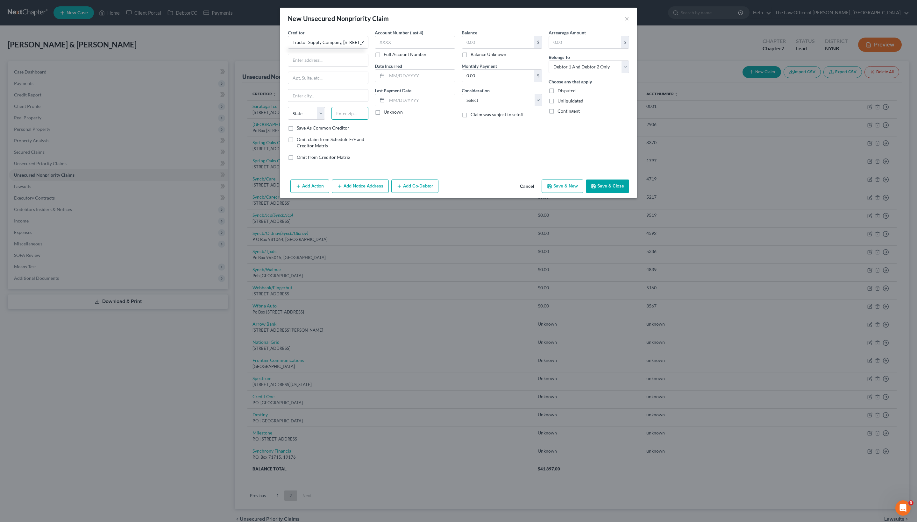
click at [342, 120] on input "text" at bounding box center [349, 113] width 37 height 13
paste input "37027"
type input "37027"
click at [325, 49] on input "Tractor Supply Company, 5401 Virginia Way, Brentwood, TN 37027" at bounding box center [328, 42] width 81 height 13
type input "Brentwood"
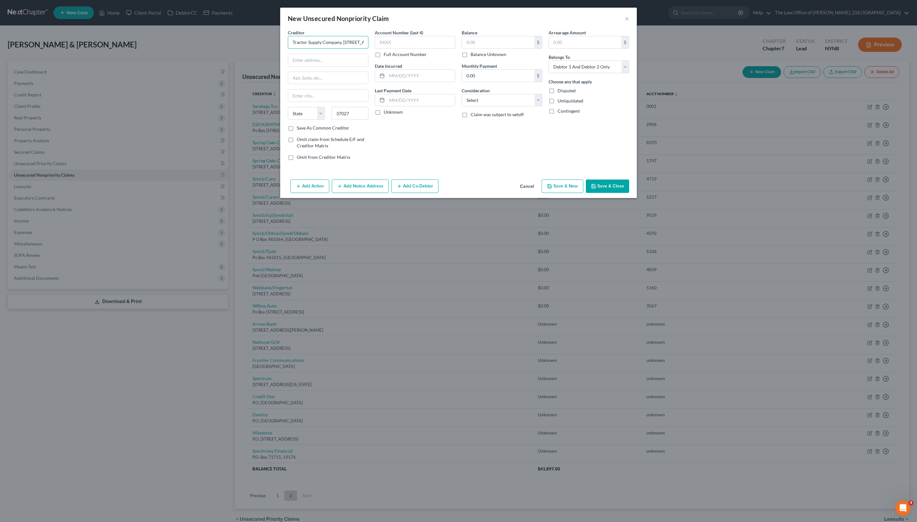
select select "44"
drag, startPoint x: 335, startPoint y: 50, endPoint x: 405, endPoint y: 52, distance: 69.4
click at [405, 52] on div "Creditor * Tractor Supply Company, 5401 Virginia Way, Brentwood, TN 37027 Brent…" at bounding box center [459, 97] width 348 height 136
type input "Tractor Supply Company"
paste input "5401 Virginia Way, Brentwood, TN 37027"
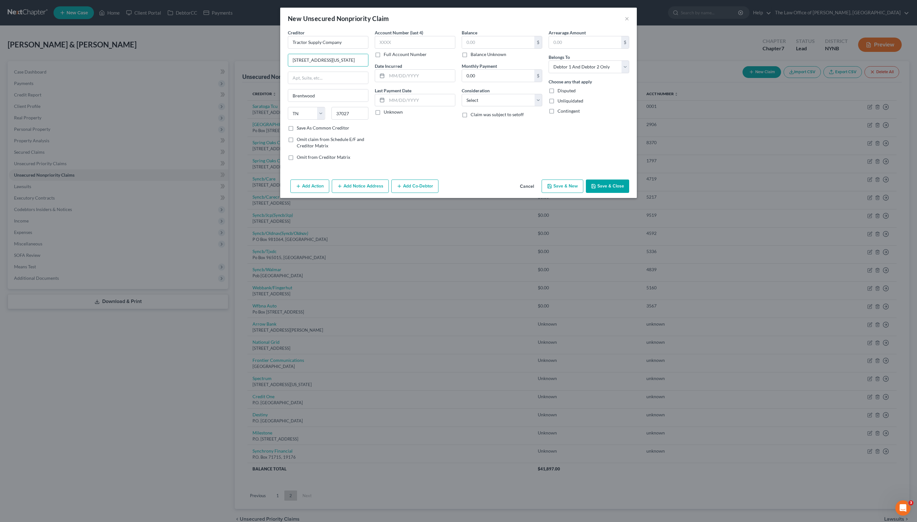
type input "5401 Virginia Way"
click at [379, 58] on div "Account Number (last 4) Full Account Number" at bounding box center [415, 43] width 81 height 28
click at [388, 58] on label "Full Account Number" at bounding box center [405, 54] width 43 height 6
click at [388, 55] on input "Full Account Number" at bounding box center [388, 53] width 4 height 4
click at [481, 58] on label "Balance Unknown" at bounding box center [488, 54] width 36 height 6
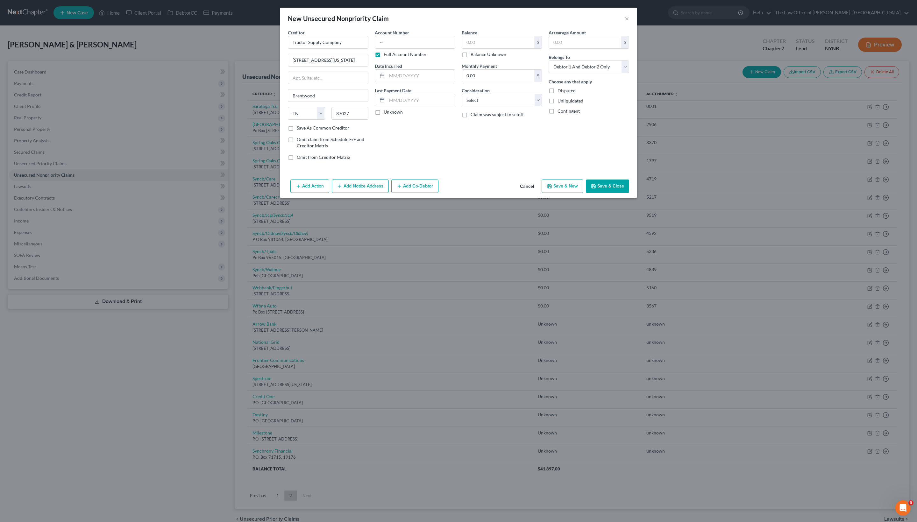
click at [477, 55] on input "Balance Unknown" at bounding box center [475, 53] width 4 height 4
checkbox input "true"
type input "0.00"
click at [415, 49] on input "text" at bounding box center [415, 42] width 81 height 13
type input "unknown"
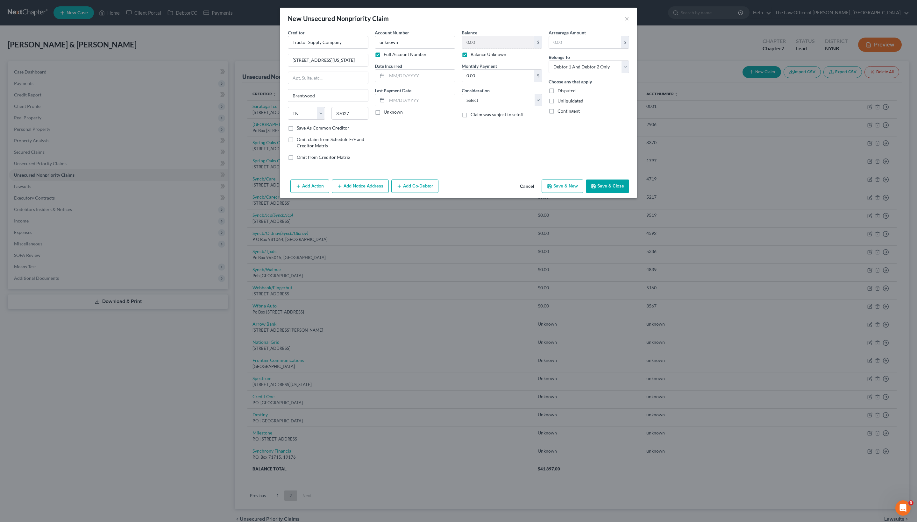
click at [611, 193] on button "Save & Close" at bounding box center [607, 186] width 43 height 13
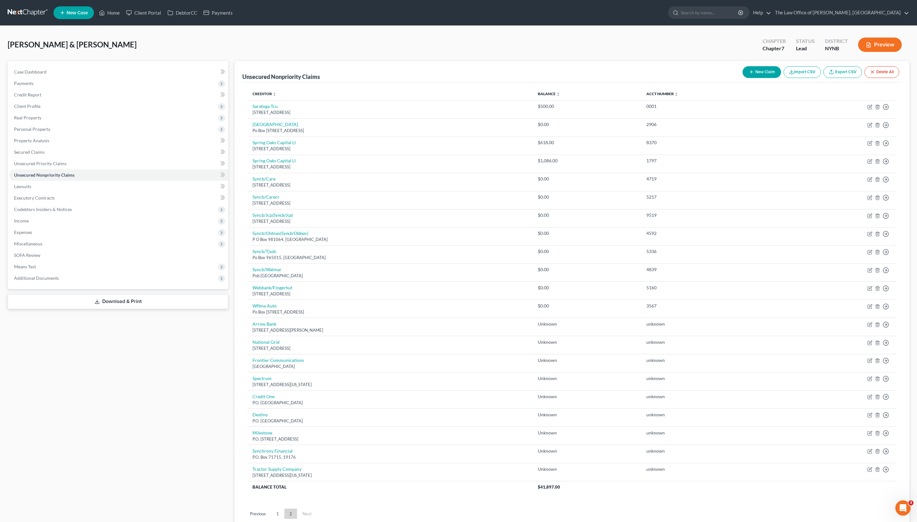
click at [611, 74] on line "button" at bounding box center [751, 72] width 0 height 3
select select "2"
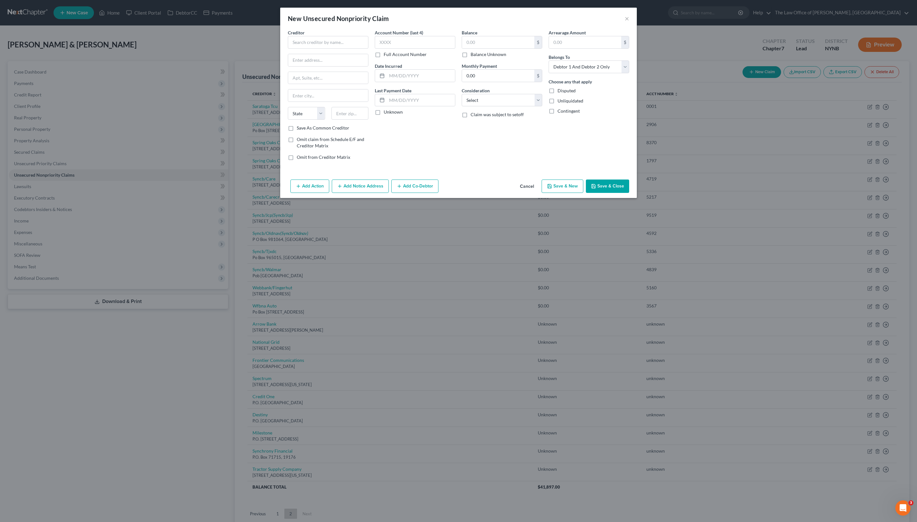
click at [335, 57] on div "Creditor * State AL AK AR AZ CA CO CT DE DC FL GA GU HI ID IL IN IA KS KY LA ME…" at bounding box center [328, 76] width 81 height 95
click at [328, 49] on input "text" at bounding box center [328, 42] width 81 height 13
paste input "Lacy Katzen LLP"
type input "Lacy Katzen LLP"
paste input "The Legacy Tower, 600 Bausch & Lomb Place, Rochester, NY 14604"
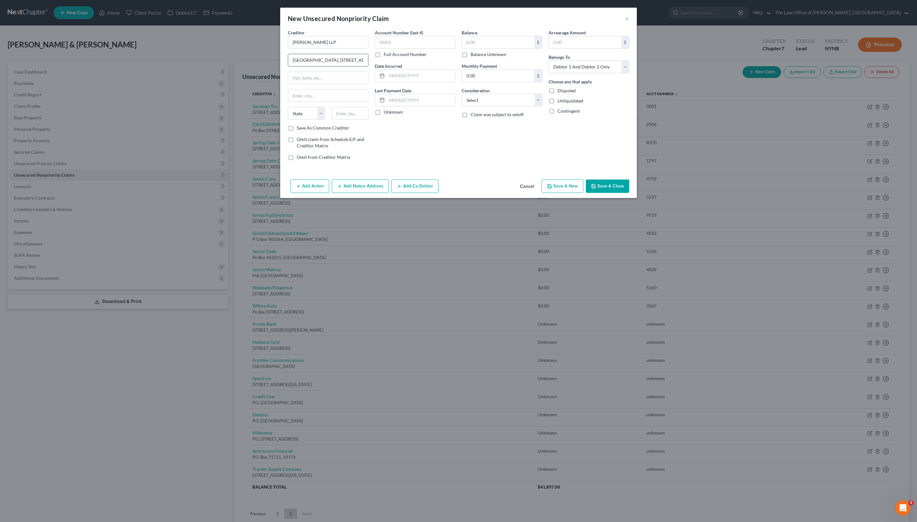
click at [332, 66] on input "The Legacy Tower, 600 Bausch & Lomb Place, Rochester, NY 14604" at bounding box center [328, 60] width 80 height 12
type input "The Legacy Tower, 600 Bausch & Lomb Place,"
click at [339, 120] on input "text" at bounding box center [349, 113] width 37 height 13
paste input "14604"
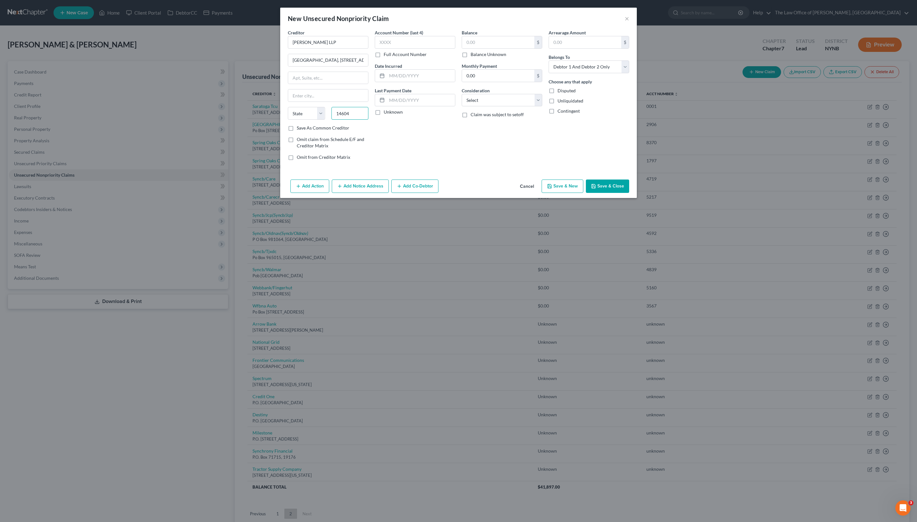
type input "14604"
type input "Rochester"
select select "35"
click at [464, 166] on div "Balance $ Balance Unknown Balance Undetermined $ Balance Unknown Monthly Paymen…" at bounding box center [501, 97] width 87 height 136
click at [611, 193] on button "Save & Close" at bounding box center [607, 186] width 43 height 13
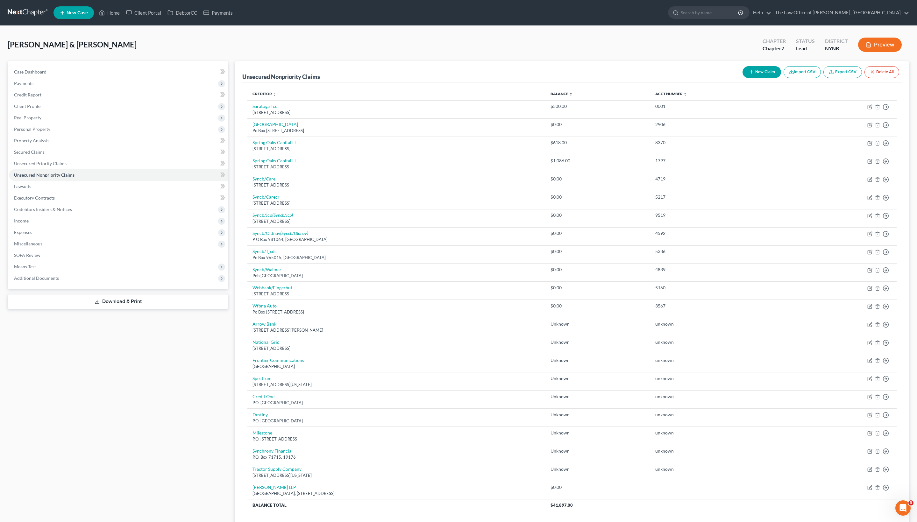
click at [611, 78] on button "New Claim" at bounding box center [761, 72] width 39 height 12
select select "2"
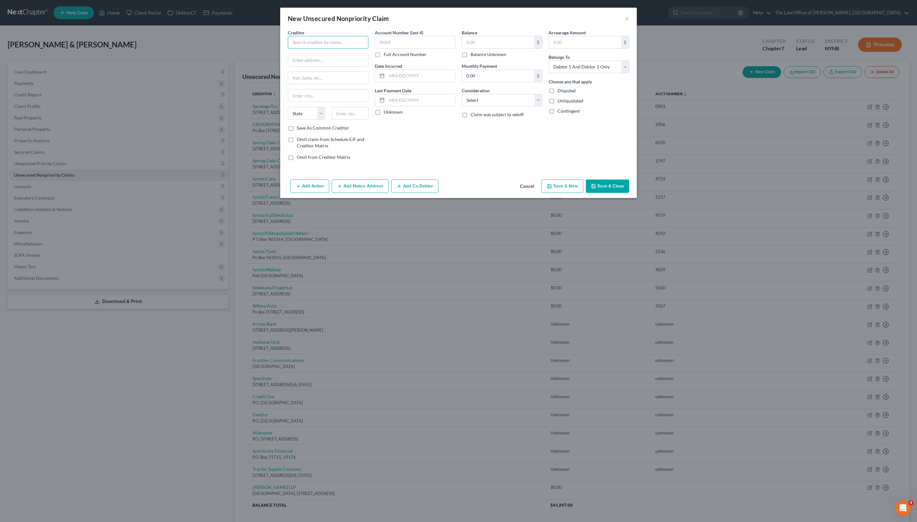
click at [328, 49] on input "text" at bounding box center [328, 42] width 81 height 13
paste input "SEFCU"
type input "SEFCU"
click at [401, 58] on label "Full Account Number" at bounding box center [405, 54] width 43 height 6
click at [390, 55] on input "Full Account Number" at bounding box center [388, 53] width 4 height 4
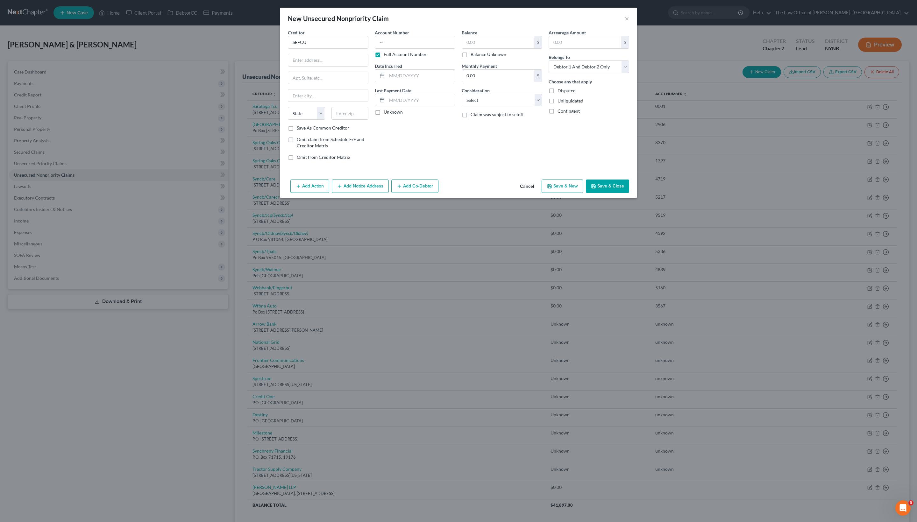
click at [486, 58] on label "Balance Unknown" at bounding box center [488, 54] width 36 height 6
click at [477, 55] on input "Balance Unknown" at bounding box center [475, 53] width 4 height 4
checkbox input "true"
type input "0.00"
click at [424, 42] on input "text" at bounding box center [415, 42] width 81 height 13
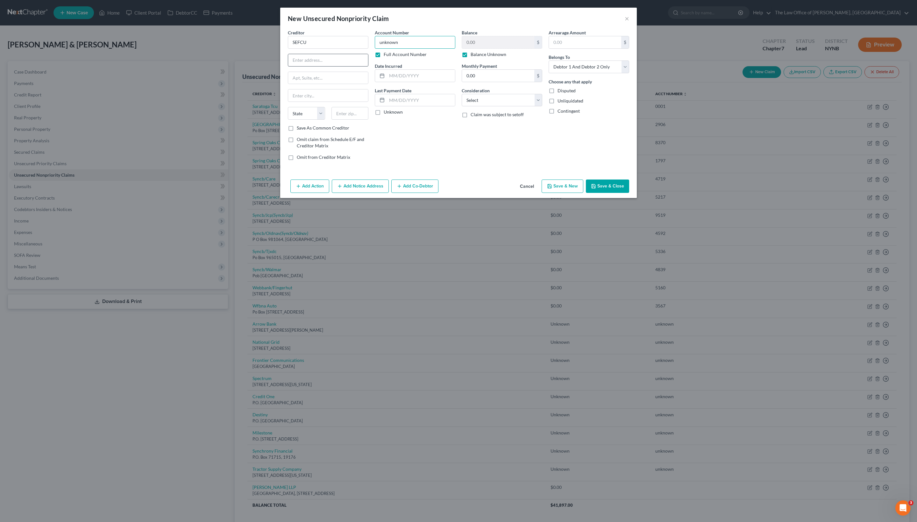
type input "unknown"
click at [334, 63] on input "text" at bounding box center [328, 60] width 80 height 12
paste input "700 Patroon Creek Blvd, Albany, NY 12206"
click at [328, 66] on input "700 Patroon Creek Blvd, Albany, NY 12206" at bounding box center [328, 60] width 80 height 12
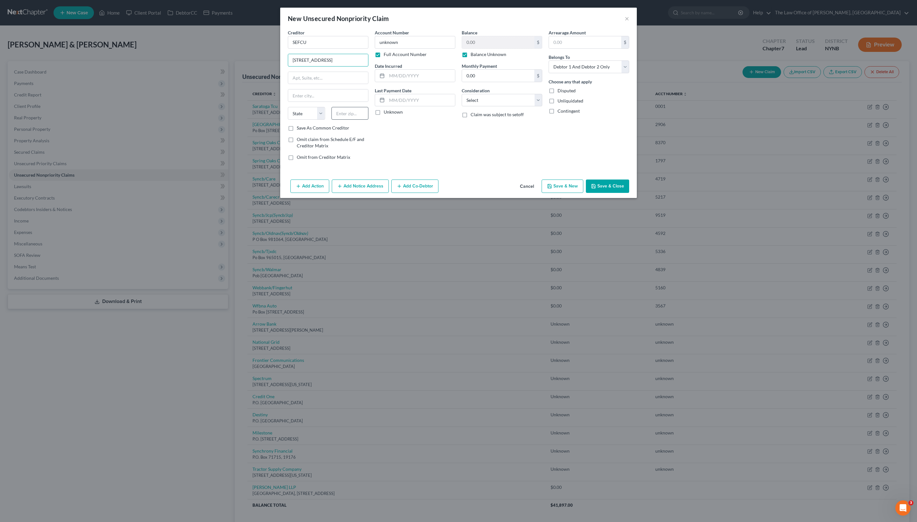
type input "700 Patroon Creek Blvd"
click at [342, 120] on input "text" at bounding box center [349, 113] width 37 height 13
paste input "12206"
type input "12206"
type input "Albany"
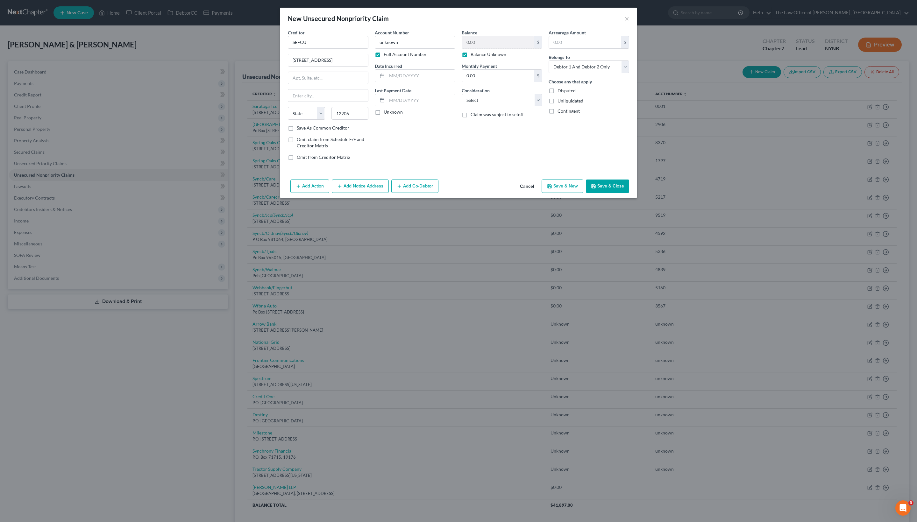
select select "35"
click at [611, 193] on button "Save & Close" at bounding box center [607, 186] width 43 height 13
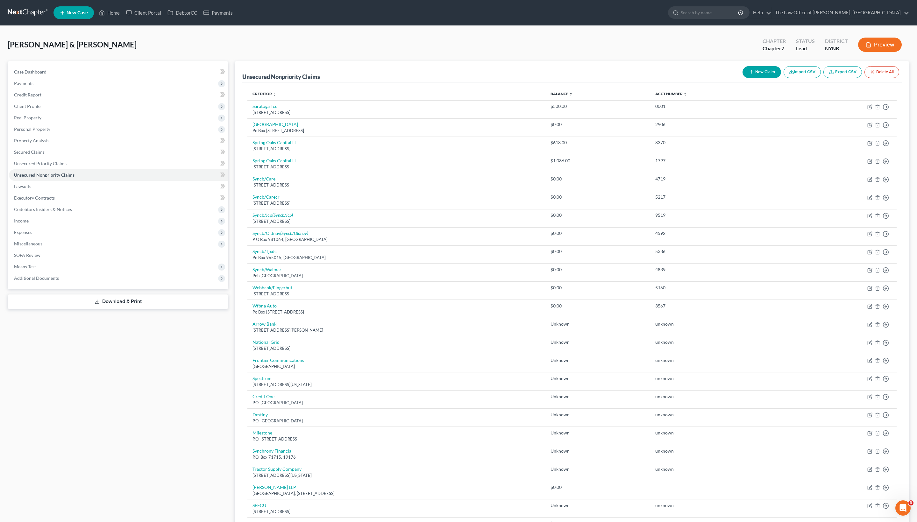
click at [611, 78] on button "New Claim" at bounding box center [761, 72] width 39 height 12
select select "2"
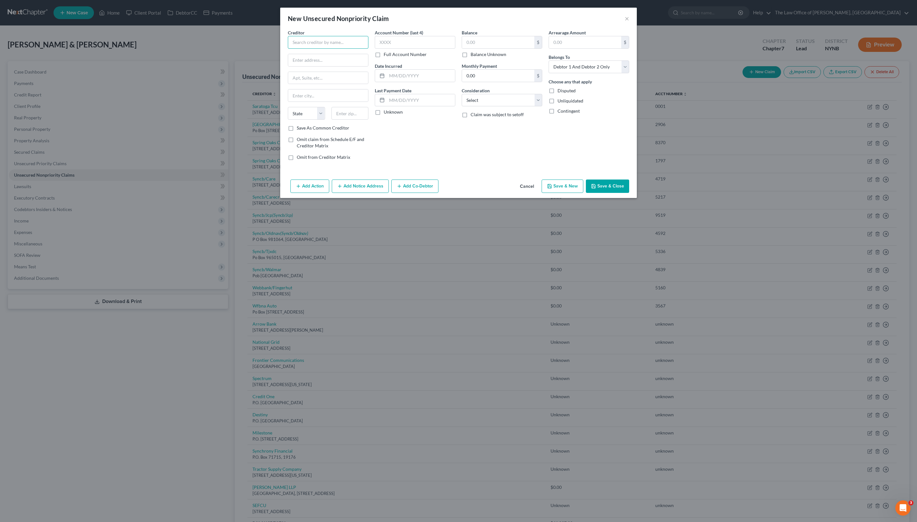
click at [300, 45] on input "text" at bounding box center [328, 42] width 81 height 13
paste input "Selip & Stylianou, LLP"
type input "Selip & Stylianou, LLP"
click at [396, 58] on label "Full Account Number" at bounding box center [405, 54] width 43 height 6
click at [390, 55] on input "Full Account Number" at bounding box center [388, 53] width 4 height 4
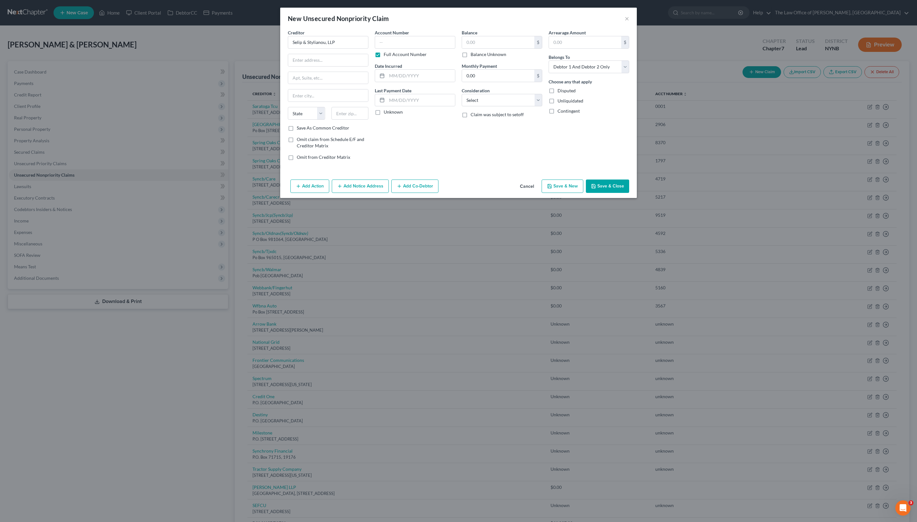
click at [481, 58] on label "Balance Unknown" at bounding box center [488, 54] width 36 height 6
click at [477, 55] on input "Balance Unknown" at bounding box center [475, 53] width 4 height 4
checkbox input "true"
type input "0.00"
click at [421, 45] on input "text" at bounding box center [415, 42] width 81 height 13
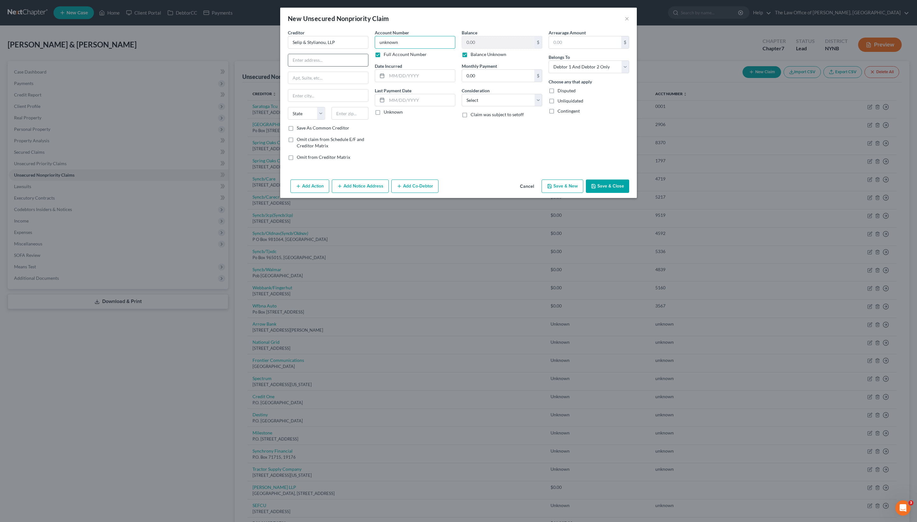
type input "unknown"
paste input "199 Crossways Park Drive, Woodbury, NY 11797"
click at [337, 66] on input "199 Crossways Park Drive, Woodbury, NY 11797" at bounding box center [328, 60] width 80 height 12
type input "199 Crossways Park Drive"
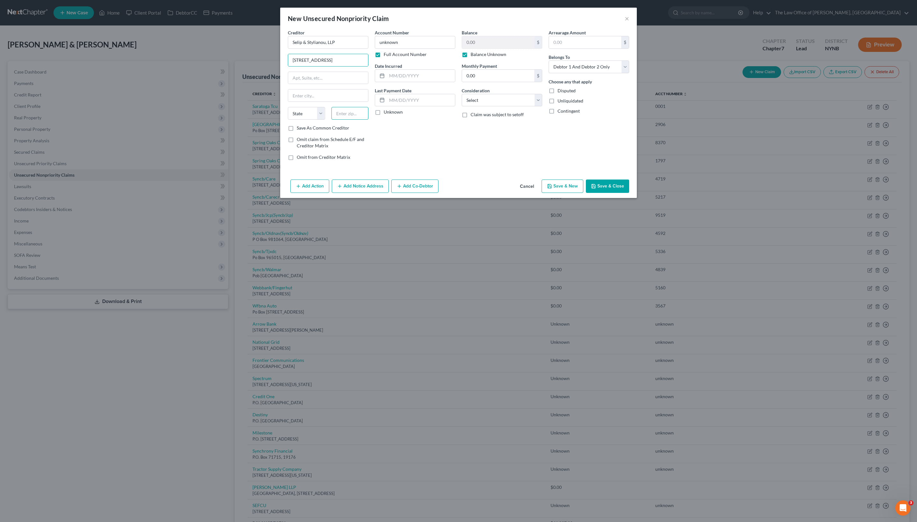
click at [338, 120] on input "text" at bounding box center [349, 113] width 37 height 13
paste input "11797"
type input "11797"
type input "Woodbury"
select select "35"
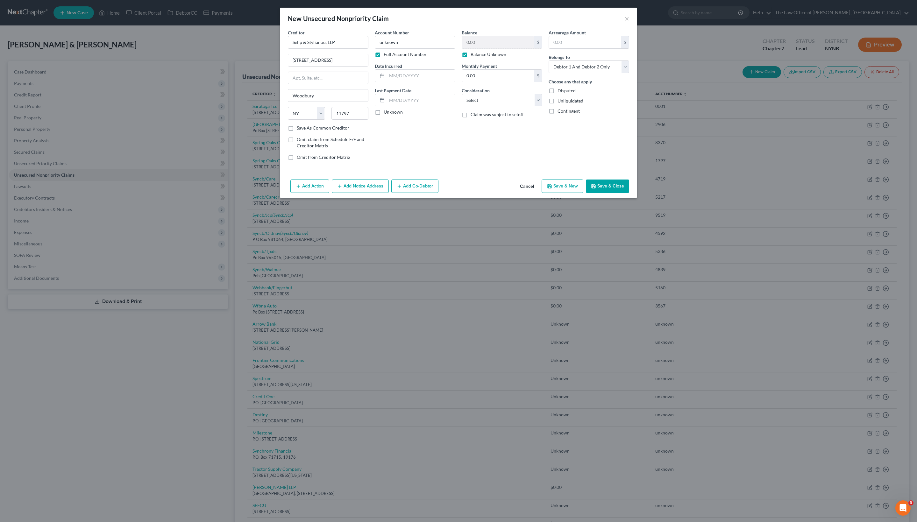
click at [400, 158] on div "Account Number unknown Full Account Number Date Incurred Last Payment Date Unkn…" at bounding box center [414, 97] width 87 height 136
click at [611, 193] on button "Save & Close" at bounding box center [607, 186] width 43 height 13
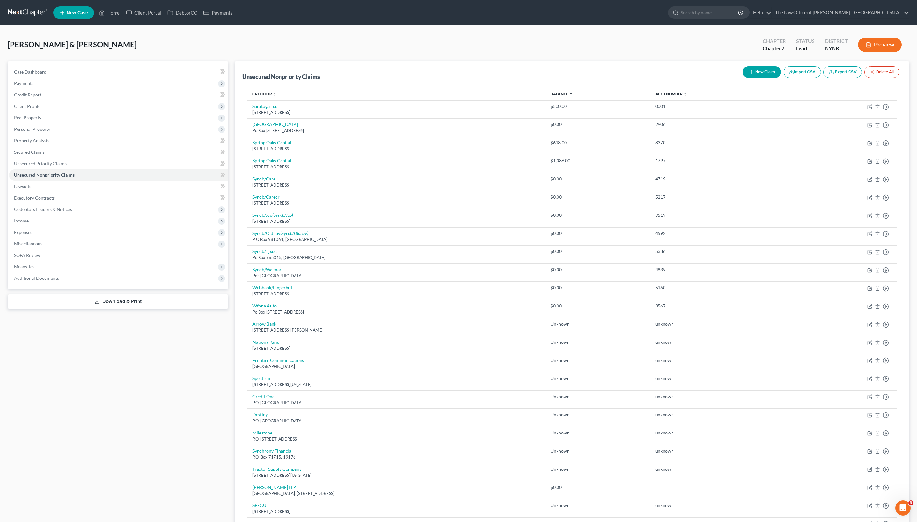
click at [611, 78] on button "New Claim" at bounding box center [761, 72] width 39 height 12
select select "2"
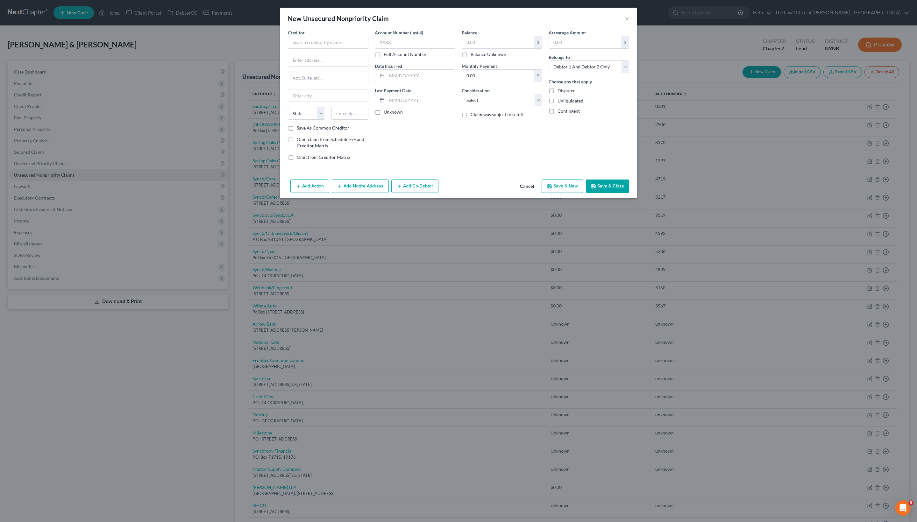
click at [321, 60] on div "Creditor * State AL AK AR AZ CA CO CT DE DC FL GA GU HI ID IL IN IA KS KY LA ME…" at bounding box center [328, 76] width 81 height 95
click at [320, 49] on input "text" at bounding box center [328, 42] width 81 height 13
paste input "Mavis Tire"
type input "Mavis Tire"
click at [396, 58] on label "Full Account Number" at bounding box center [405, 54] width 43 height 6
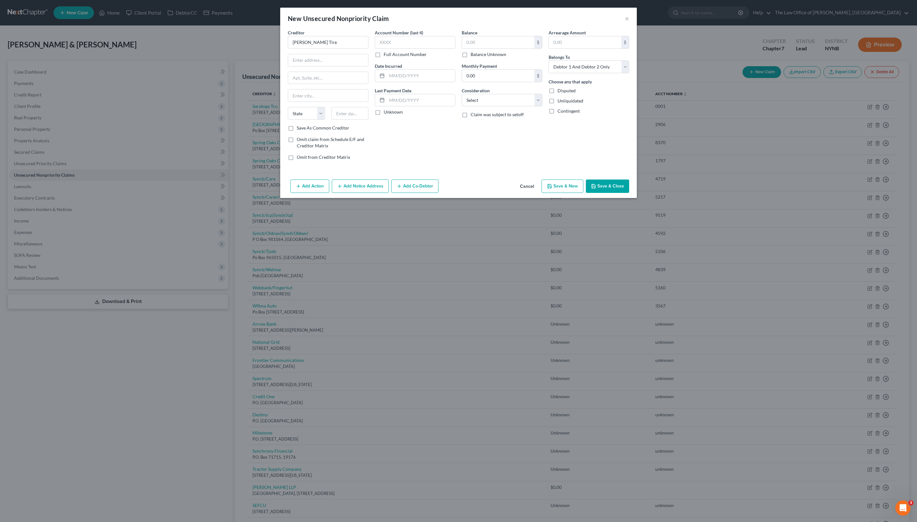
click at [390, 55] on input "Full Account Number" at bounding box center [388, 53] width 4 height 4
click at [490, 58] on label "Balance Unknown" at bounding box center [488, 54] width 36 height 6
click at [477, 55] on input "Balance Unknown" at bounding box center [475, 53] width 4 height 4
checkbox input "true"
type input "0.00"
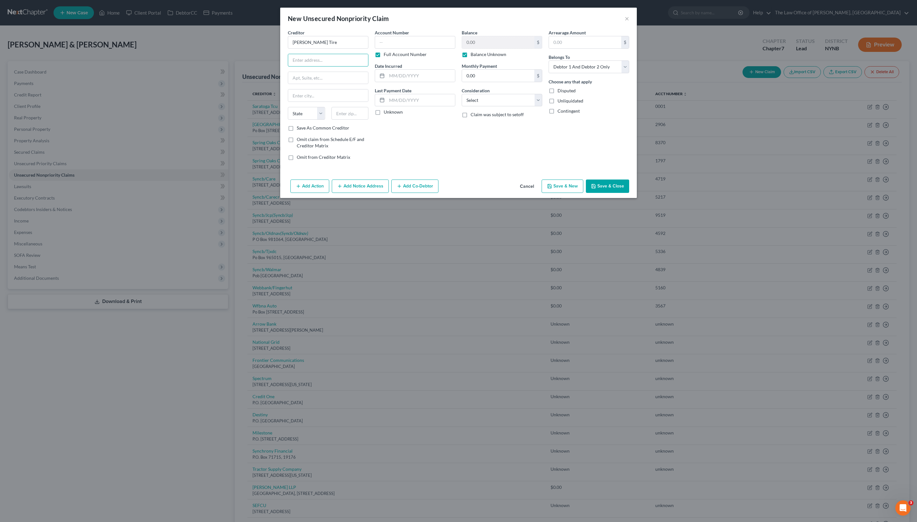
paste input "100 Hillside Ave, White Plains, NY 10603"
click at [335, 66] on input "100 Hillside Ave, White Plains, NY 10603" at bounding box center [328, 60] width 80 height 12
type input "100 Hillside Ave"
click at [339, 120] on input "text" at bounding box center [349, 113] width 37 height 13
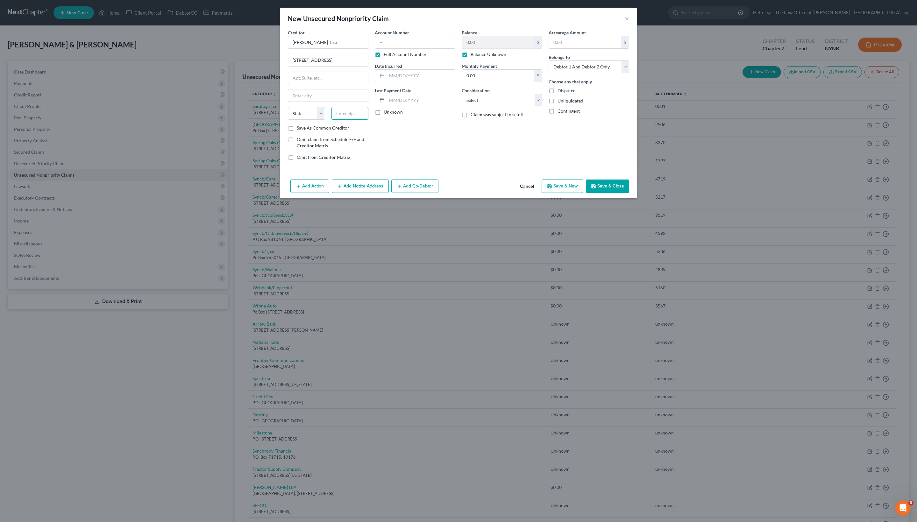
paste input "10603"
type input "10603"
type input "White Plains"
select select "35"
click at [430, 42] on input "text" at bounding box center [415, 42] width 81 height 13
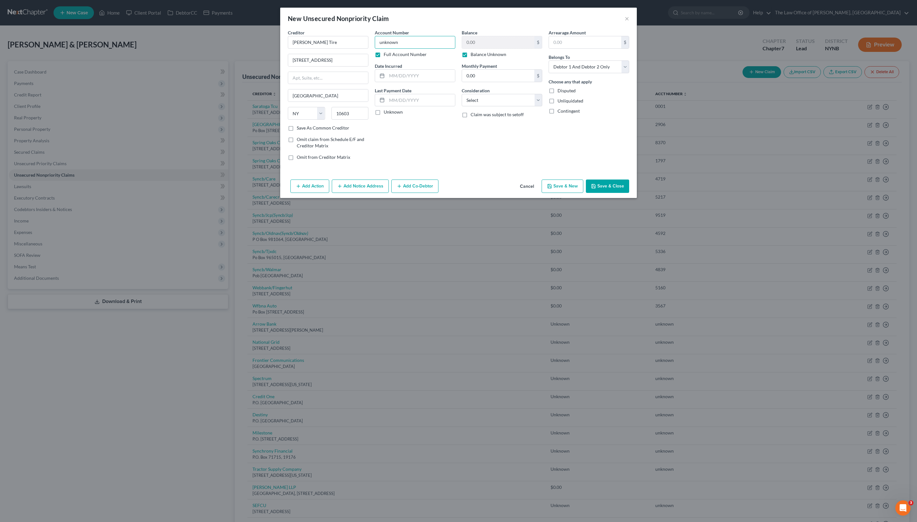
type input "unknown"
click at [611, 193] on button "Save & Close" at bounding box center [607, 186] width 43 height 13
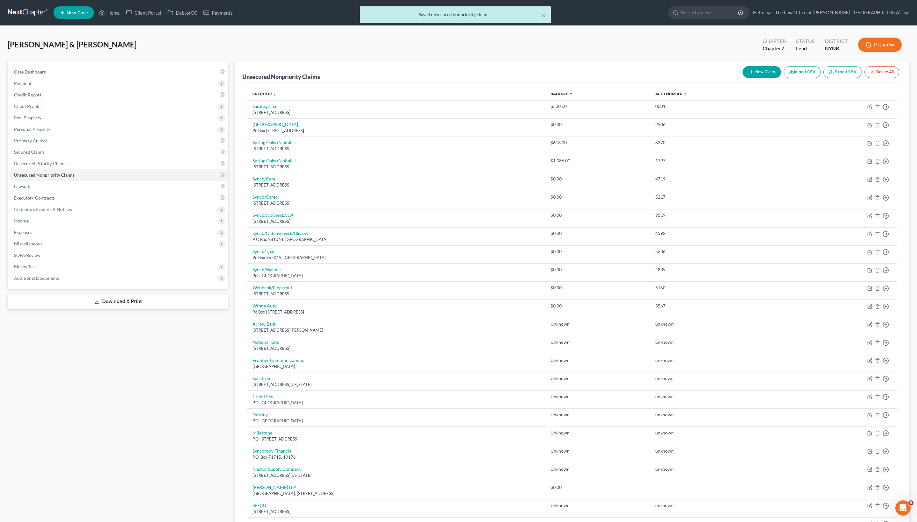
click at [611, 78] on button "New Claim" at bounding box center [761, 72] width 39 height 12
select select "2"
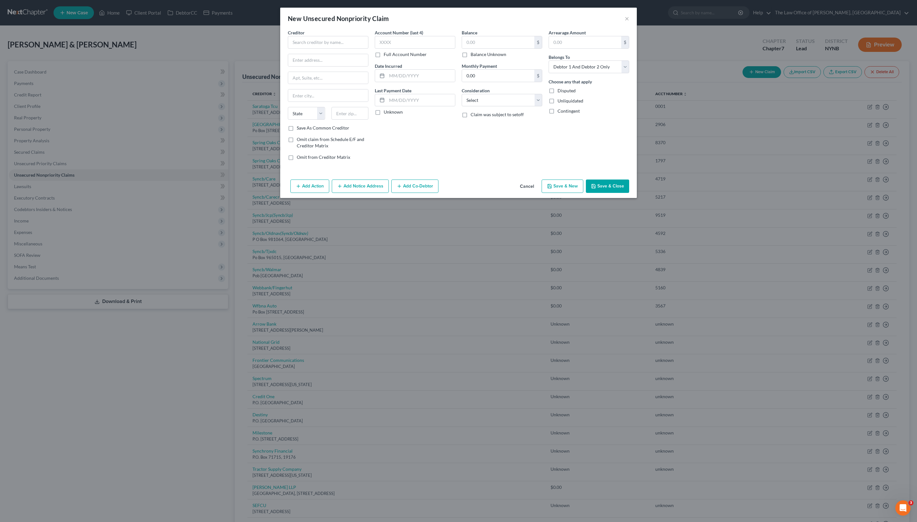
click at [288, 58] on div "Creditor * State AL AK AR AZ CA CO CT DE DC FL GA GU HI ID IL IN IA KS KY LA ME…" at bounding box center [328, 76] width 81 height 95
click at [293, 45] on input "text" at bounding box center [328, 42] width 81 height 13
paste input "E‑Bay"
type input "E‑Bay"
click at [395, 58] on label "Full Account Number" at bounding box center [405, 54] width 43 height 6
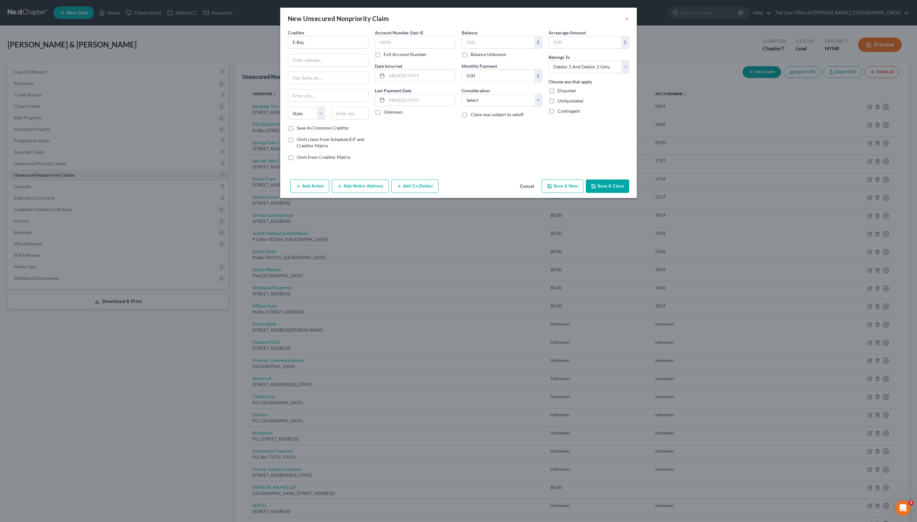
click at [390, 55] on input "Full Account Number" at bounding box center [388, 53] width 4 height 4
click at [490, 58] on label "Balance Unknown" at bounding box center [488, 54] width 36 height 6
click at [477, 55] on input "Balance Unknown" at bounding box center [475, 53] width 4 height 4
checkbox input "true"
type input "0.00"
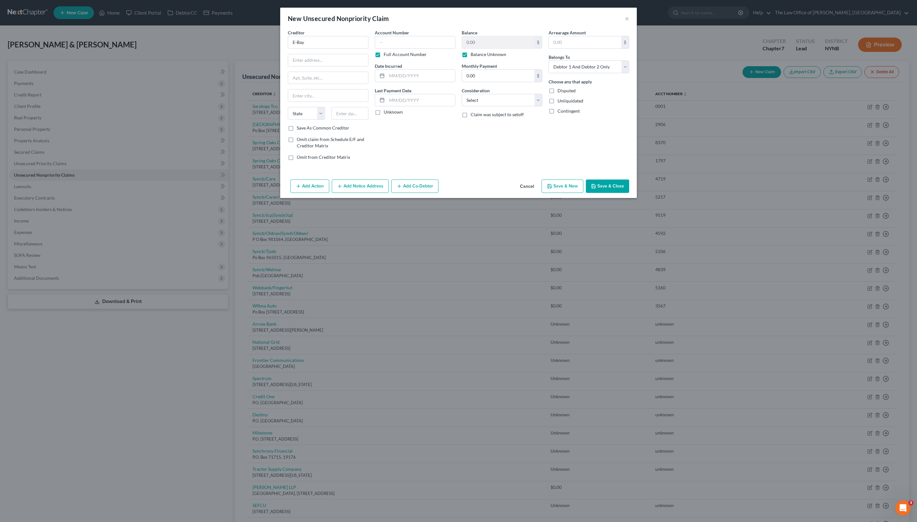
click at [417, 38] on div "Account Number Full Account Number" at bounding box center [415, 43] width 81 height 28
click at [417, 44] on input "text" at bounding box center [415, 42] width 81 height 13
type input "unknown"
paste input "2025 Hamilton Avenue, San Jose, CA 95125"
click at [333, 66] on input "2025 Hamilton Avenue, San Jose, CA 95125" at bounding box center [328, 60] width 80 height 12
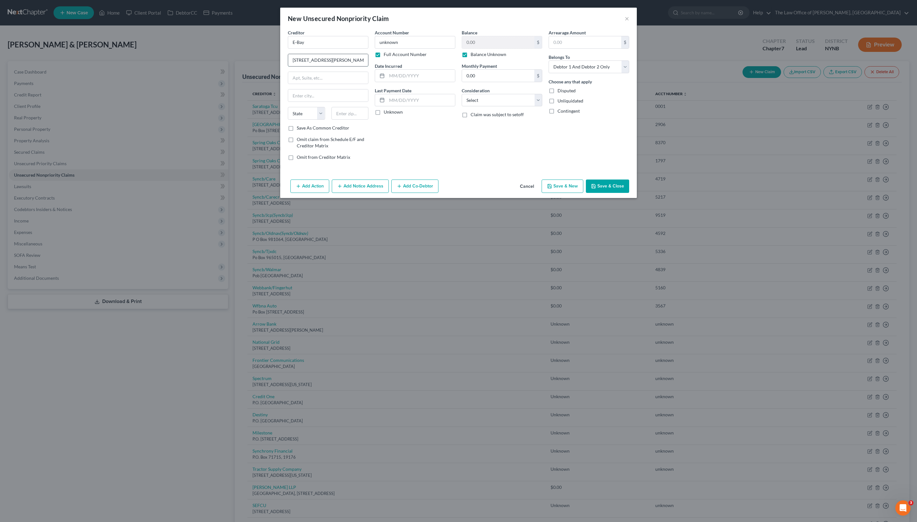
click at [333, 66] on input "2025 Hamilton Avenue, San Jose, CA 95125" at bounding box center [328, 60] width 80 height 12
type input "2025 Hamilton Avenue"
click at [334, 120] on input "text" at bounding box center [349, 113] width 37 height 13
paste input "95125"
type input "95125"
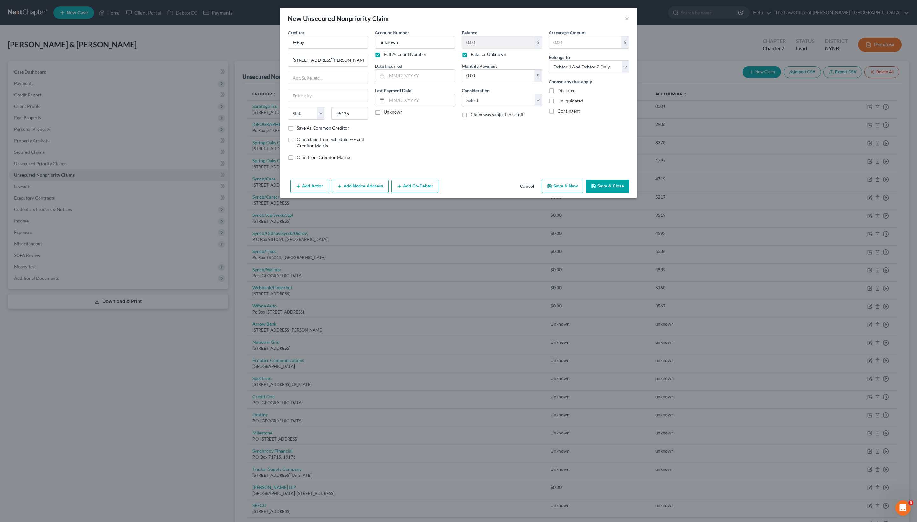
click at [512, 166] on div "Balance 0.00 $ Balance Unknown Balance Undetermined 0.00 $ Balance Unknown Mont…" at bounding box center [501, 97] width 87 height 136
type input "San Jose"
select select "4"
click at [611, 193] on button "Save & Close" at bounding box center [607, 186] width 43 height 13
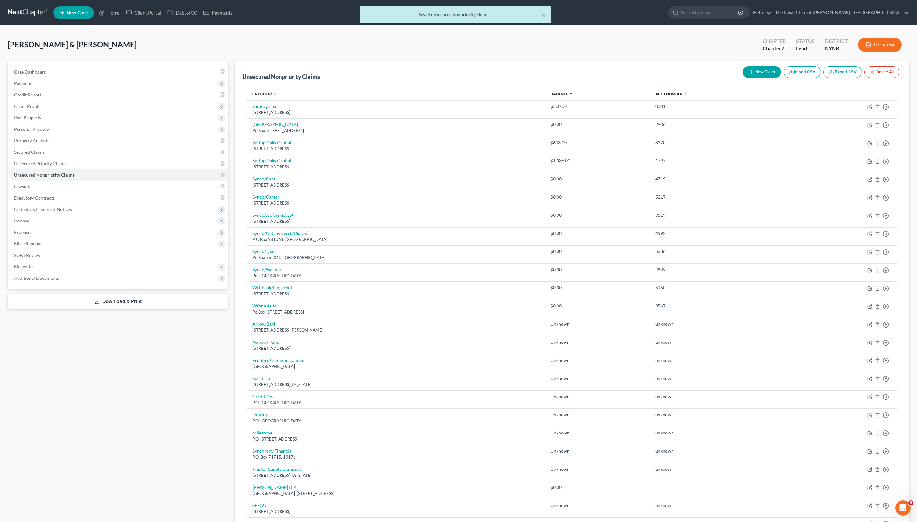
click at [611, 78] on button "New Claim" at bounding box center [761, 72] width 39 height 12
select select "2"
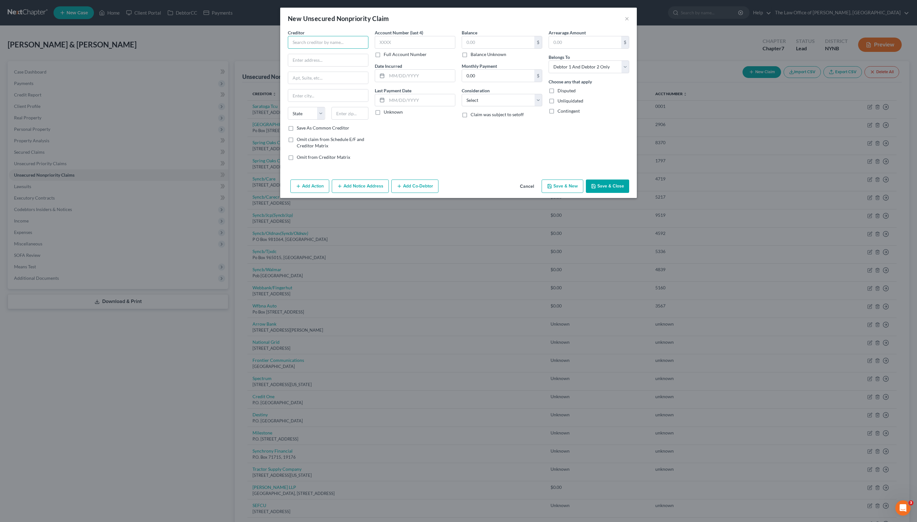
click at [335, 45] on input "text" at bounding box center [328, 42] width 81 height 13
paste input "New York State Department of Taxation and Finance"
type input "New York State Department of Taxation and Finance"
click at [411, 69] on div "Account Number (last 4) Full Account Number Date Incurred Last Payment Date Unk…" at bounding box center [414, 97] width 87 height 136
click at [415, 58] on label "Full Account Number" at bounding box center [405, 54] width 43 height 6
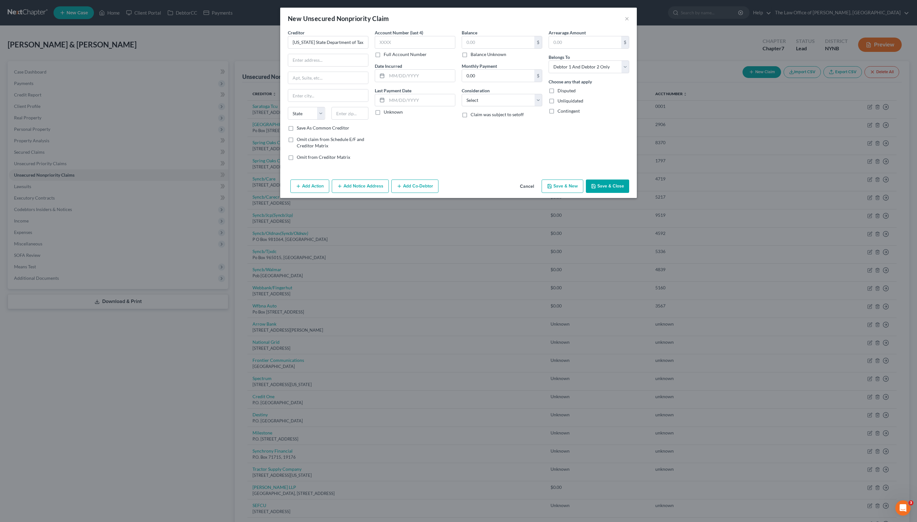
click at [390, 55] on input "Full Account Number" at bounding box center [388, 53] width 4 height 4
click at [502, 67] on div "Balance $ Balance Unknown Balance Undetermined $ Balance Unknown Monthly Paymen…" at bounding box center [501, 97] width 87 height 136
click at [499, 58] on label "Balance Unknown" at bounding box center [488, 54] width 36 height 6
click at [477, 55] on input "Balance Unknown" at bounding box center [475, 53] width 4 height 4
checkbox input "true"
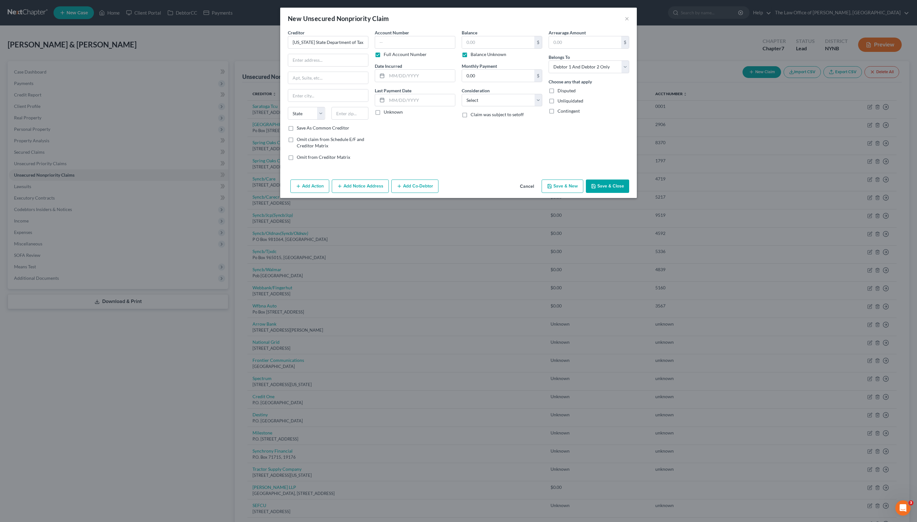
type input "0.00"
click at [423, 49] on input "text" at bounding box center [415, 42] width 81 height 13
type input "unknown"
paste input "P.O. Box 4127, Binghamton, NY 13902"
click at [330, 66] on input "P.O. Box 4127, Binghamton, NY 13902" at bounding box center [328, 60] width 80 height 12
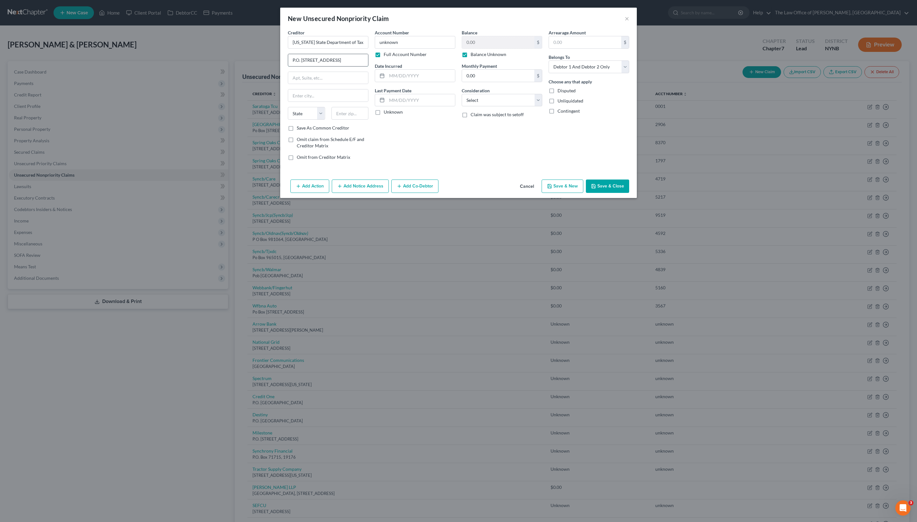
click at [330, 66] on input "P.O. Box 4127, Binghamton, NY 13902" at bounding box center [328, 60] width 80 height 12
type input "P.O. Box 4127"
click at [344, 120] on input "text" at bounding box center [349, 113] width 37 height 13
paste input "13902"
type input "13902"
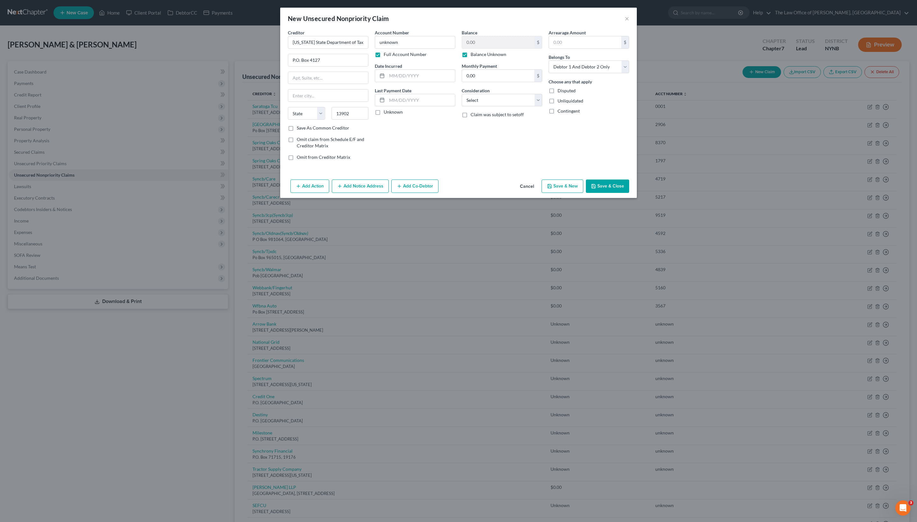
type input "Binghamton"
select select "35"
click at [596, 189] on icon "button" at bounding box center [593, 186] width 5 height 5
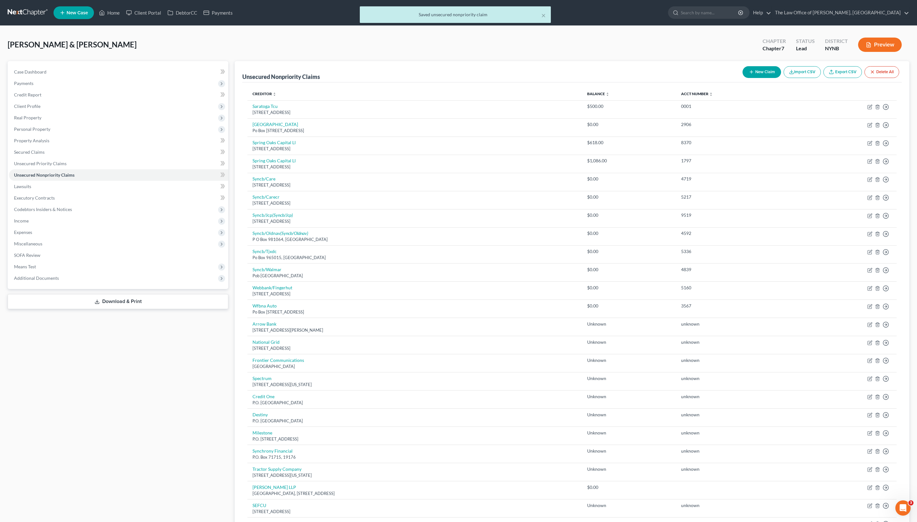
click at [611, 77] on button "New Claim" at bounding box center [761, 72] width 39 height 12
select select "2"
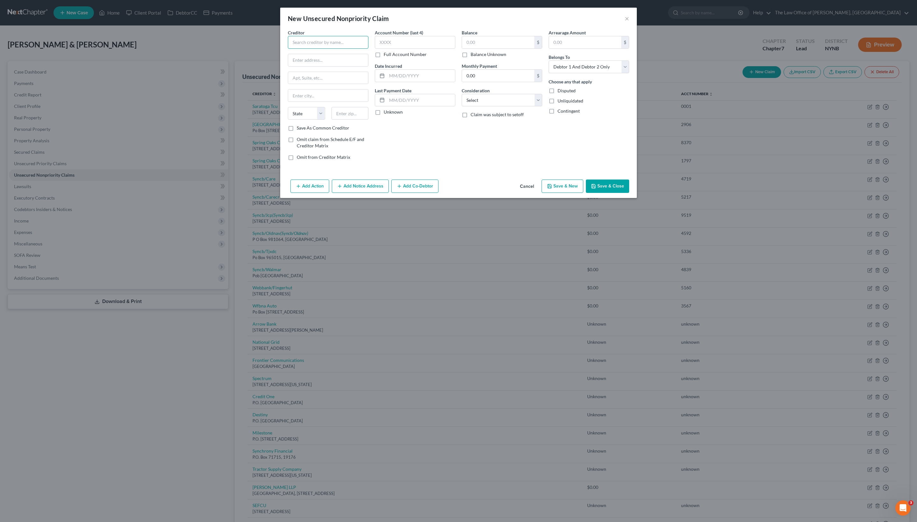
click at [341, 45] on input "text" at bounding box center [328, 42] width 81 height 13
paste input "IRS"
type input "IRS"
click at [413, 58] on label "Full Account Number" at bounding box center [405, 54] width 43 height 6
click at [390, 55] on input "Full Account Number" at bounding box center [388, 53] width 4 height 4
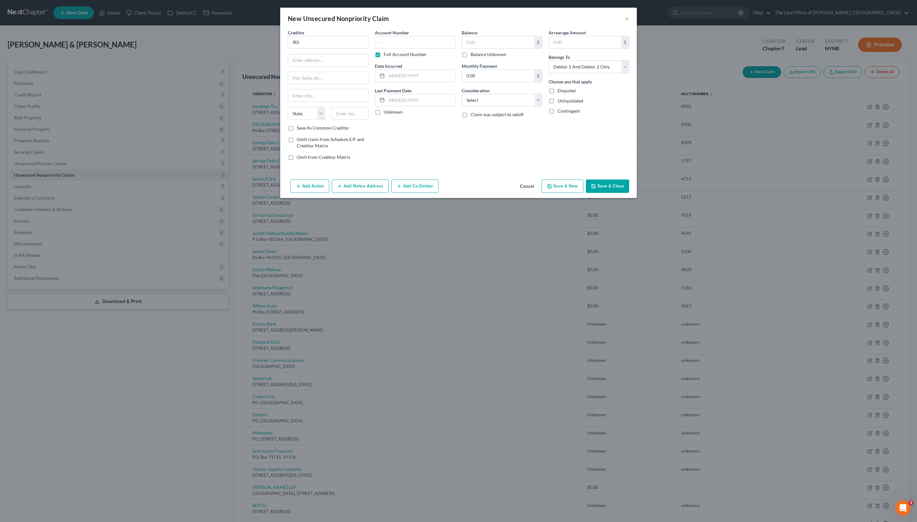
click at [490, 58] on label "Balance Unknown" at bounding box center [488, 54] width 36 height 6
click at [477, 55] on input "Balance Unknown" at bounding box center [475, 53] width 4 height 4
checkbox input "true"
type input "0.00"
click at [403, 49] on input "text" at bounding box center [415, 42] width 81 height 13
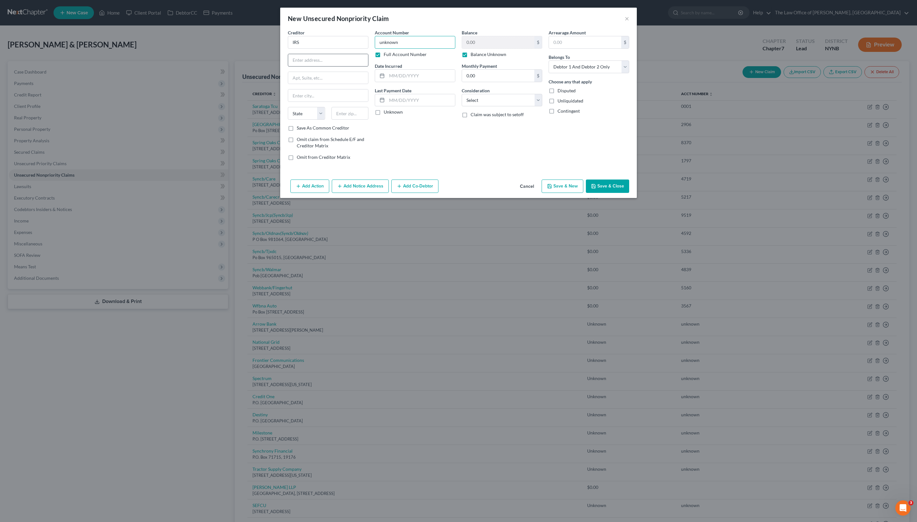
type input "unknown"
paste input "P.O. Box 1214, Charlotte, NC 28201"
click at [335, 66] on input "P.O. Box 1214, Charlotte, NC 28201" at bounding box center [328, 60] width 80 height 12
type input "P.O. Box 1214"
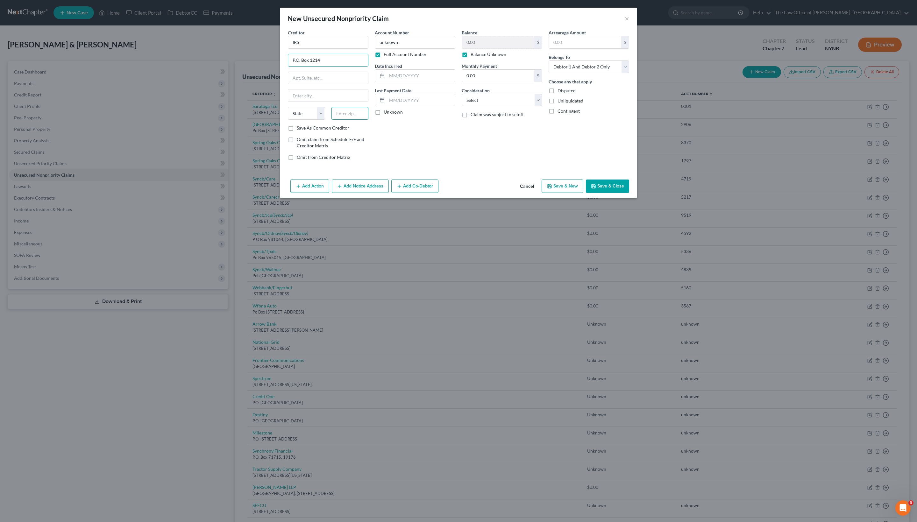
click at [342, 120] on input "text" at bounding box center [349, 113] width 37 height 13
paste input "28201"
type input "28201"
type input "Charlotte"
select select "28"
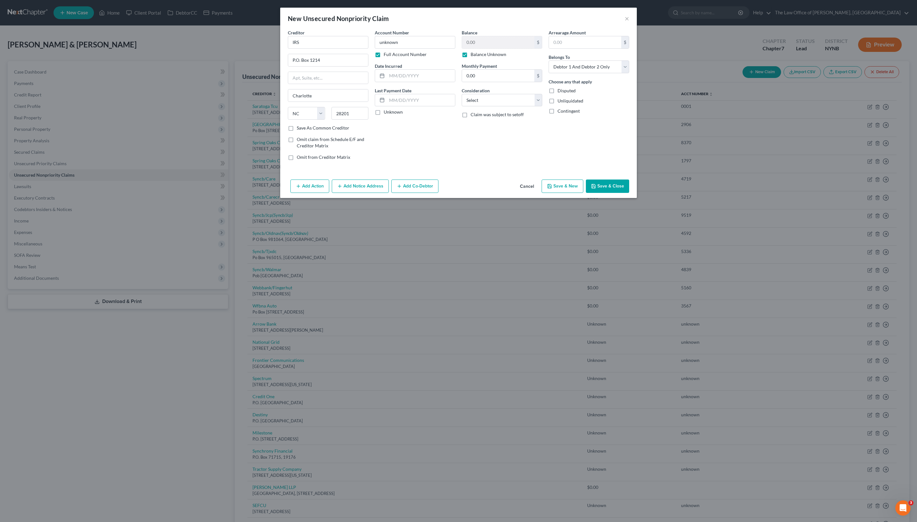
click at [611, 193] on button "Save & Close" at bounding box center [607, 186] width 43 height 13
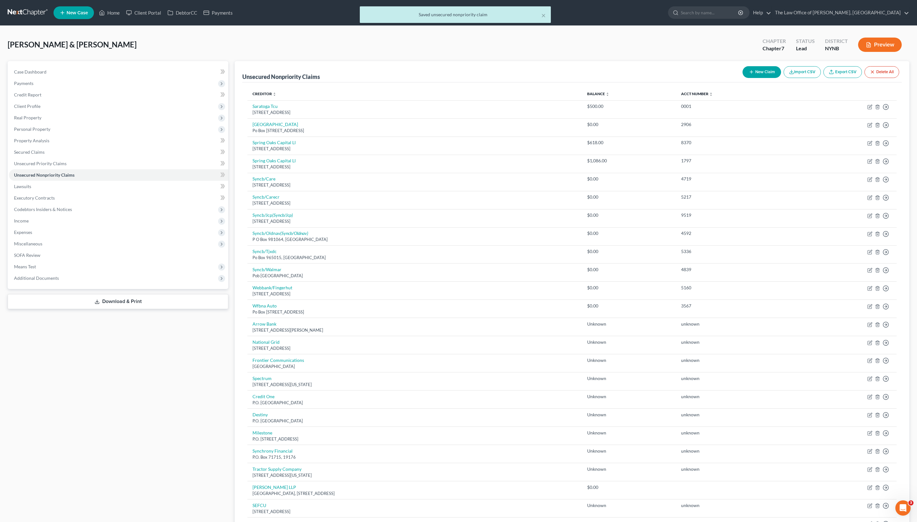
click at [611, 75] on button "New Claim" at bounding box center [761, 72] width 39 height 12
select select "2"
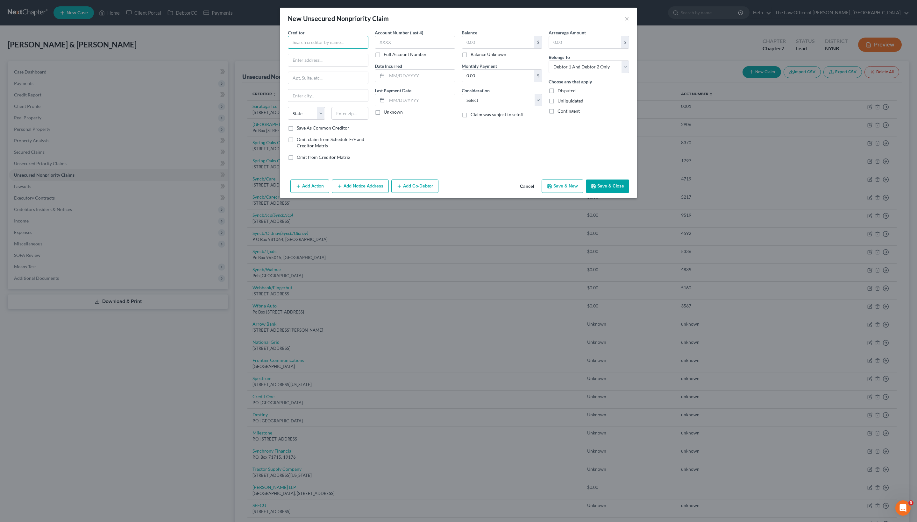
click at [330, 49] on input "text" at bounding box center [328, 42] width 81 height 13
paste input "erry’s Rt. 50 Super Lot"
type input "erry’s Rt. 50 Super Lot"
click at [399, 58] on label "Full Account Number" at bounding box center [405, 54] width 43 height 6
click at [390, 55] on input "Full Account Number" at bounding box center [388, 53] width 4 height 4
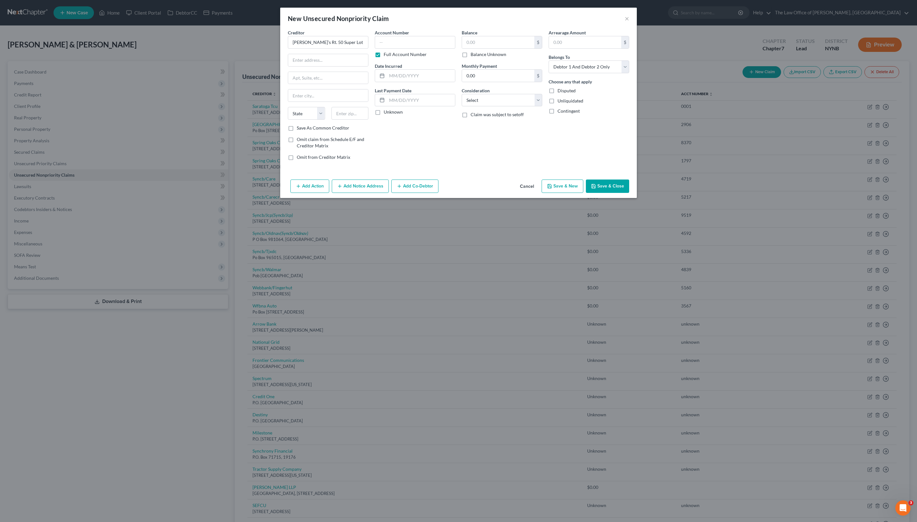
click at [506, 58] on label "Balance Unknown" at bounding box center [488, 54] width 36 height 6
click at [477, 55] on input "Balance Unknown" at bounding box center [475, 53] width 4 height 4
checkbox input "true"
type input "0.00"
click at [420, 49] on input "text" at bounding box center [415, 42] width 81 height 13
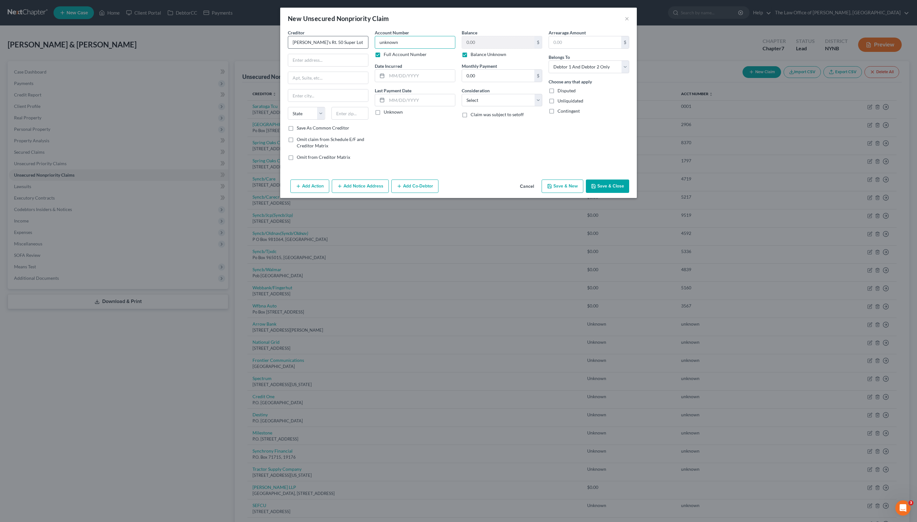
type input "unknown"
click at [288, 46] on input "erry’s Rt. 50 Super Lot" at bounding box center [328, 42] width 81 height 13
type input "Terry’s Rt. 50 Super Lot"
paste input "873 State Route 50, Burnt Hills, NY 12027"
click at [337, 66] on input "873 State Route 50, Burnt Hills, NY 12027" at bounding box center [328, 60] width 80 height 12
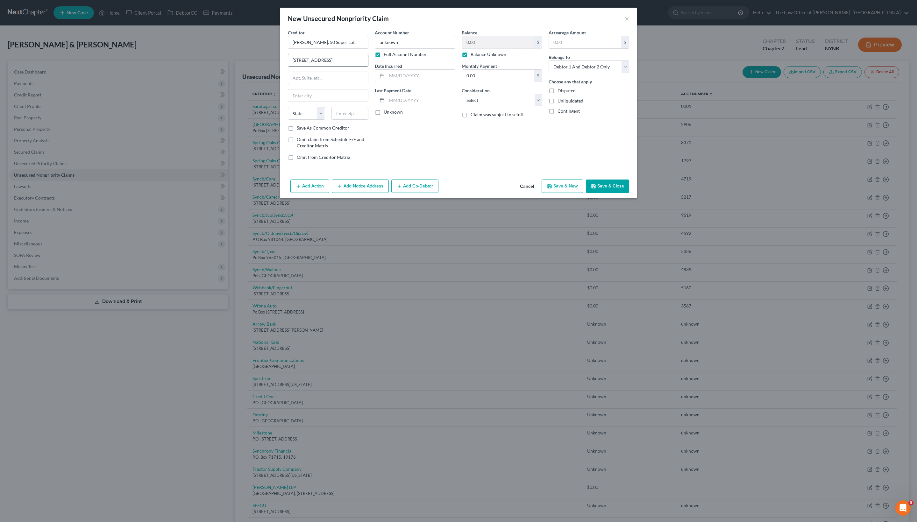
click at [337, 66] on input "873 State Route 50, Burnt Hills, NY 12027" at bounding box center [328, 60] width 80 height 12
type input "873 State Route 50"
click at [339, 120] on input "text" at bounding box center [349, 113] width 37 height 13
paste input "12027"
type input "12027"
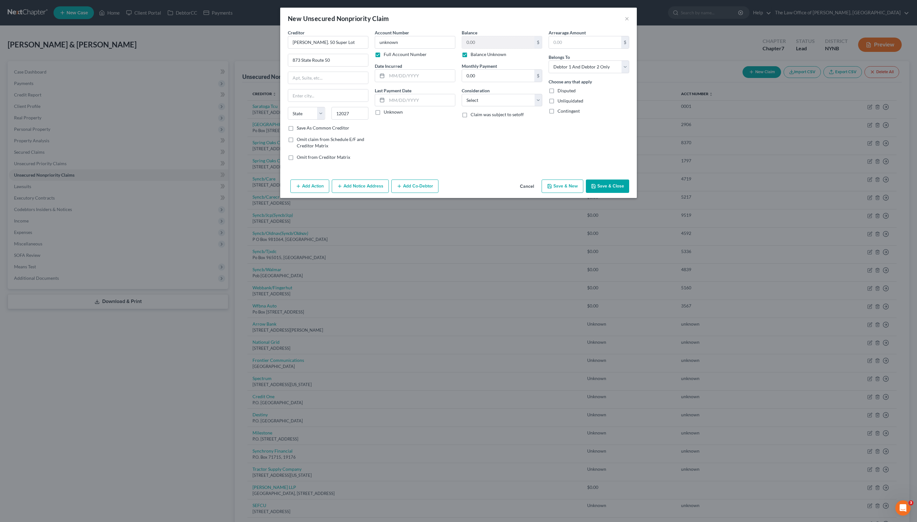
type input "Burnt Hills"
select select "35"
click at [424, 166] on div "Account Number unknown Full Account Number Date Incurred Last Payment Date Unkn…" at bounding box center [414, 97] width 87 height 136
click at [611, 193] on button "Save & Close" at bounding box center [607, 186] width 43 height 13
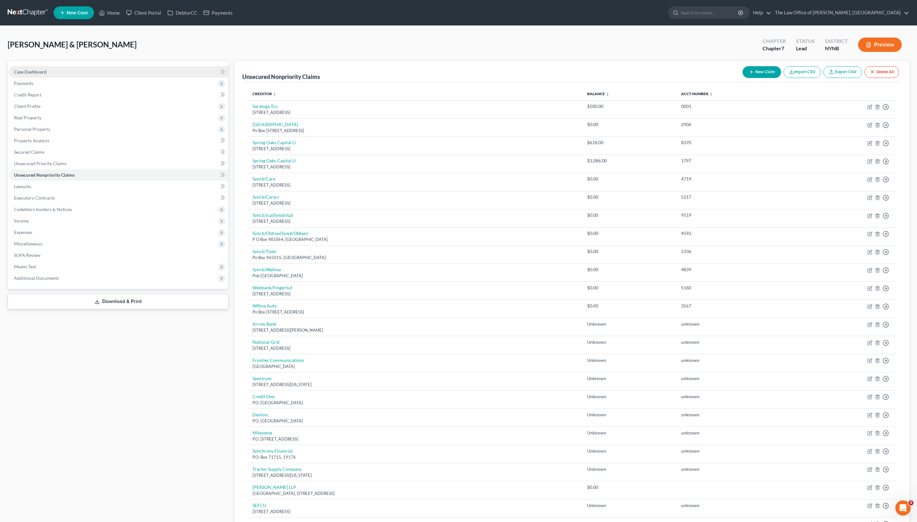
click at [71, 76] on link "Case Dashboard" at bounding box center [118, 71] width 219 height 11
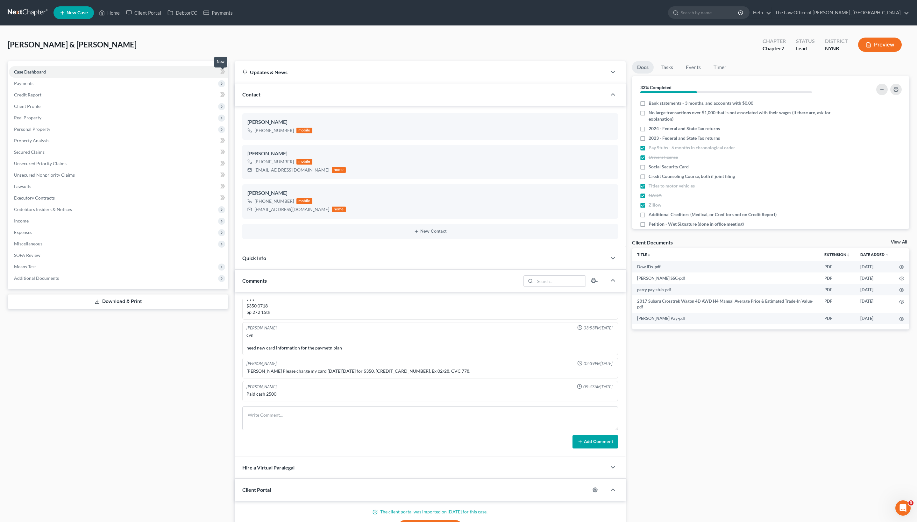
scroll to position [839, 0]
click at [611, 170] on label "Social Security Card" at bounding box center [668, 167] width 40 height 6
click at [611, 168] on input "Social Security Card" at bounding box center [653, 166] width 4 height 4
checkbox input "true"
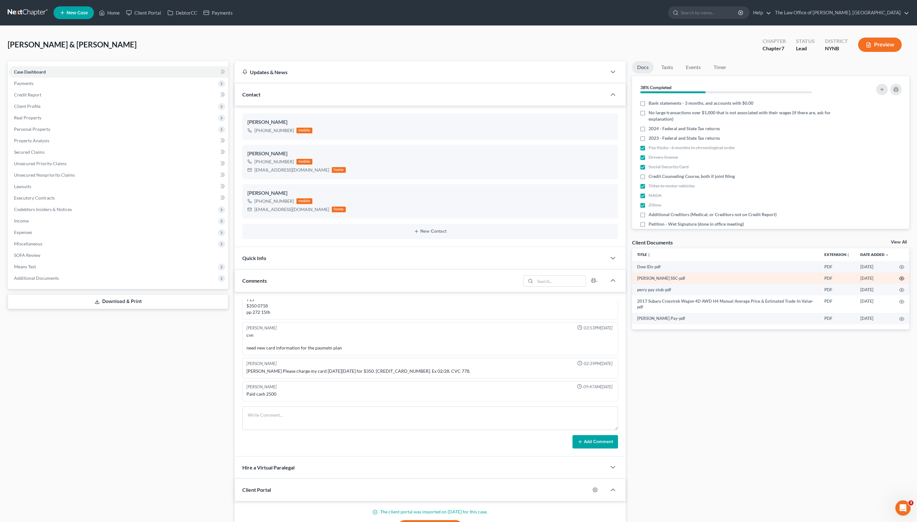
click at [611, 281] on icon "button" at bounding box center [901, 278] width 5 height 5
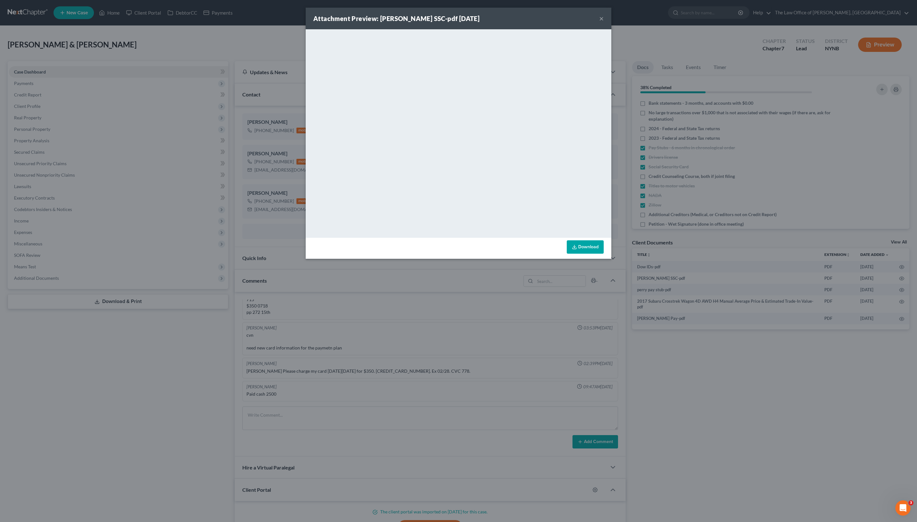
click at [603, 16] on button "×" at bounding box center [601, 19] width 4 height 8
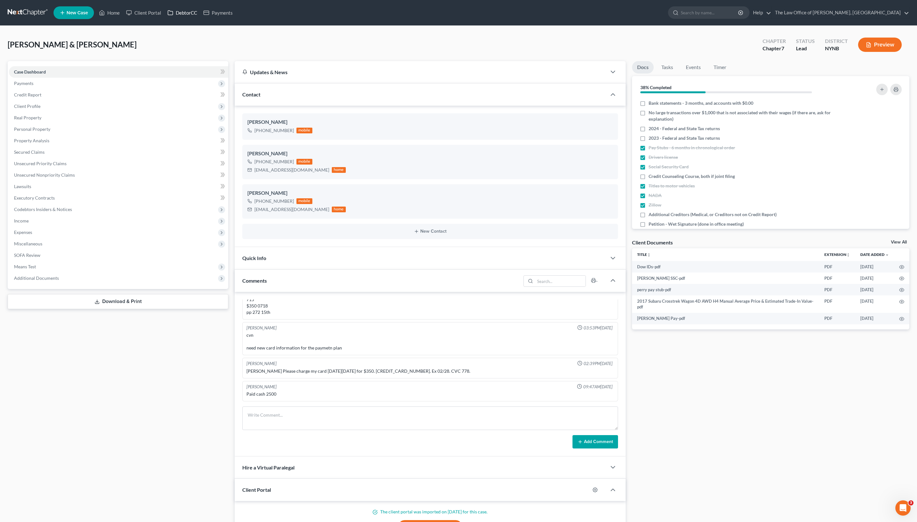
click at [200, 16] on link "DebtorCC" at bounding box center [182, 12] width 36 height 11
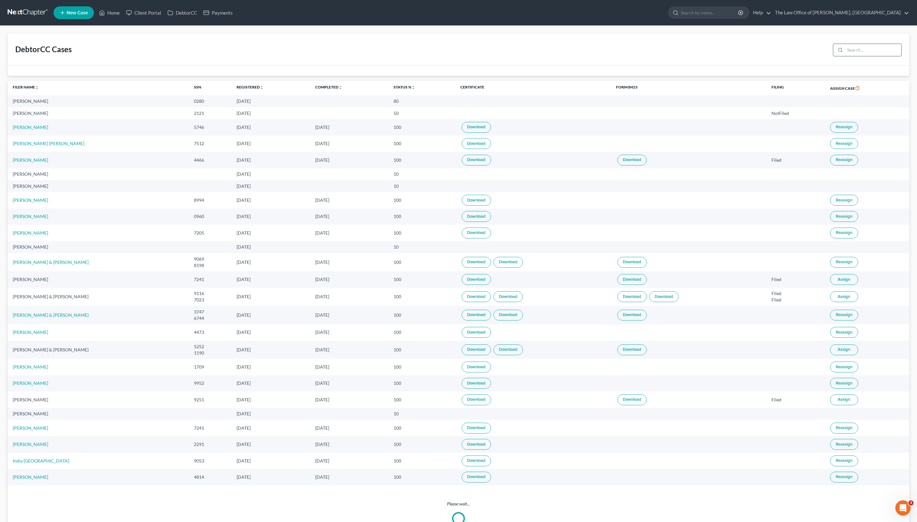
click at [611, 56] on input "search" at bounding box center [873, 50] width 56 height 12
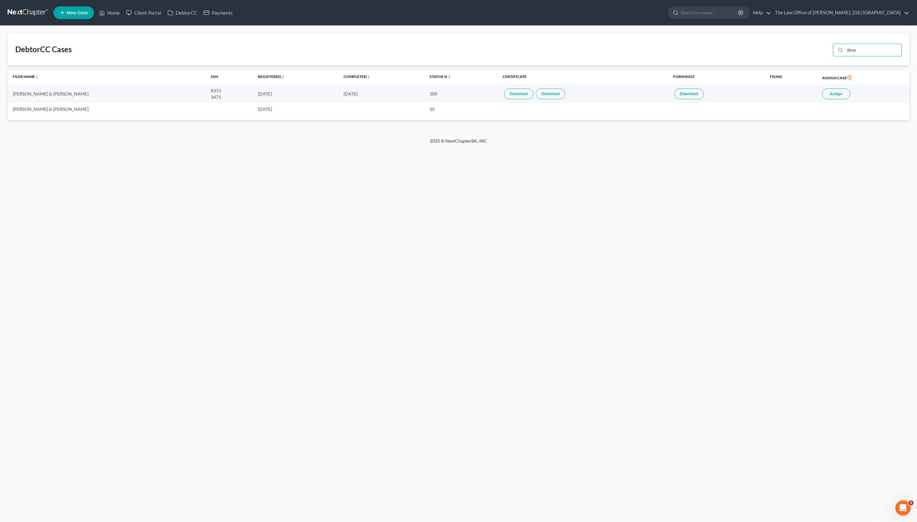
type input "dow"
drag, startPoint x: 820, startPoint y: 71, endPoint x: 549, endPoint y: 230, distance: 314.8
click at [549, 231] on div "Home New Case Client Portal DebtorCC Payments The Law Office of Christiaan Van …" at bounding box center [458, 261] width 917 height 522
click at [611, 96] on span "Assign" at bounding box center [835, 93] width 12 height 5
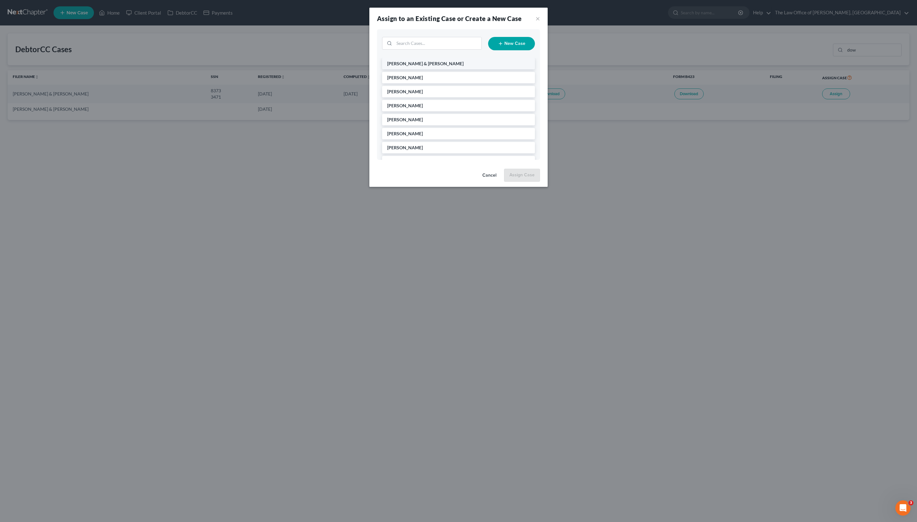
click at [474, 69] on li "Dow, Perry & Robyn" at bounding box center [458, 63] width 153 height 11
click at [527, 181] on button "Assign Case" at bounding box center [521, 175] width 35 height 13
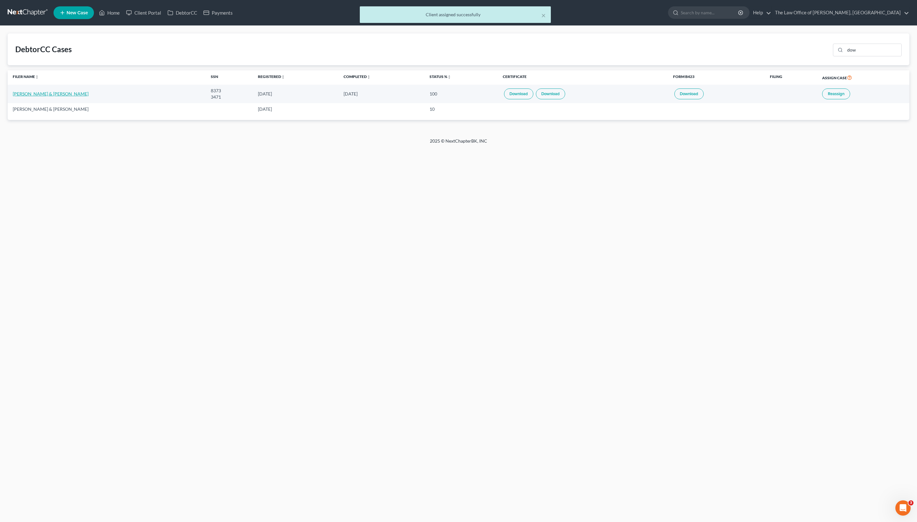
click at [63, 96] on link "Robyn Dow & Perry Dow" at bounding box center [51, 93] width 76 height 5
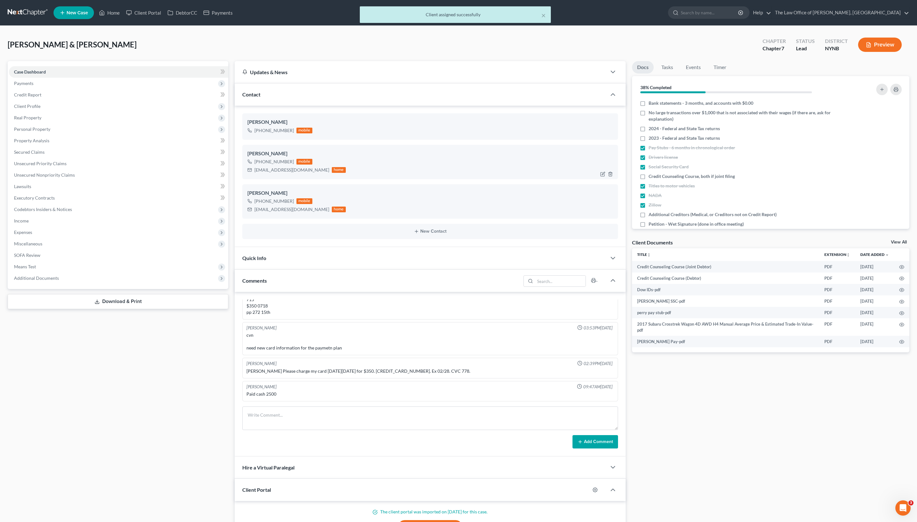
scroll to position [839, 0]
click at [611, 180] on label "Credit Counseling Course, both if joint filing" at bounding box center [691, 176] width 86 height 6
click at [611, 177] on input "Credit Counseling Course, both if joint filing" at bounding box center [653, 175] width 4 height 4
checkbox input "true"
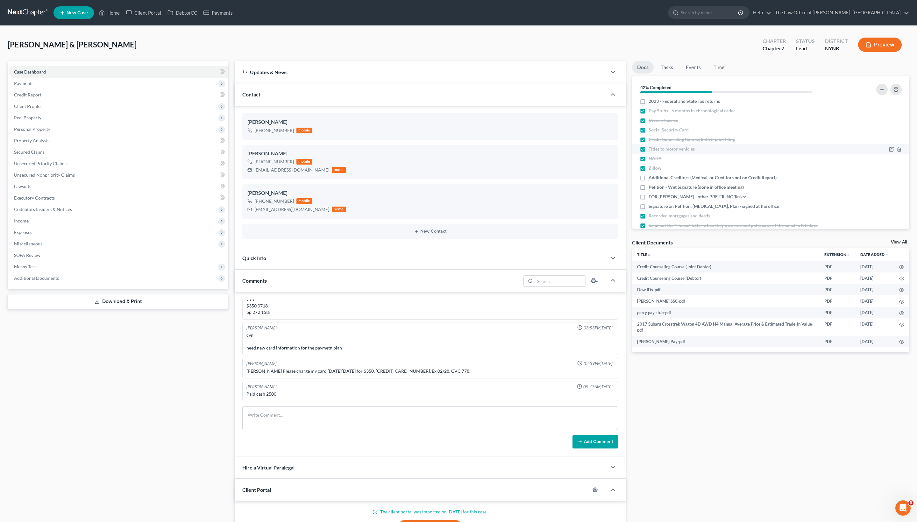
scroll to position [42, 0]
click at [611, 176] on label "Additional Creditors (Medical, or Creditors not on Credit Report)" at bounding box center [712, 172] width 128 height 6
click at [611, 173] on input "Additional Creditors (Medical, or Creditors not on Credit Report)" at bounding box center [653, 171] width 4 height 4
checkbox input "true"
click at [611, 185] on label "Petition - Wet Signature (done in office meeting)" at bounding box center [695, 182] width 95 height 6
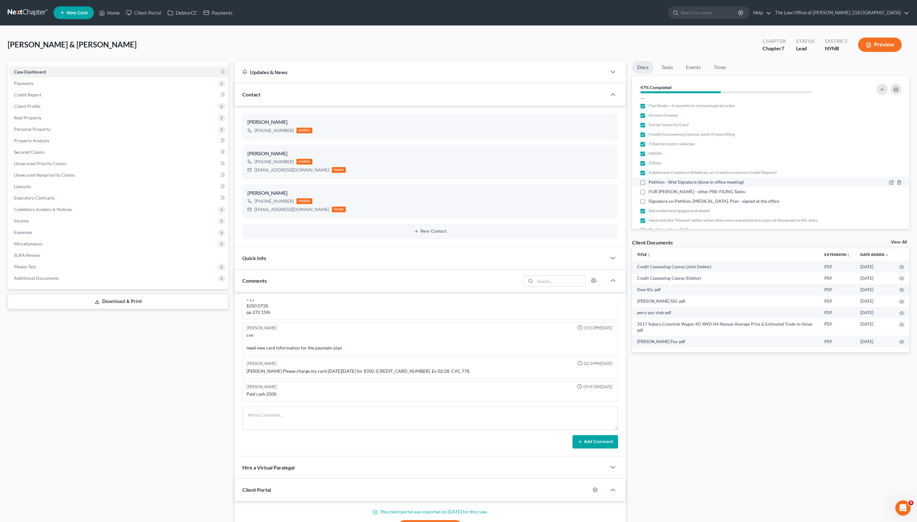
click at [611, 183] on input "Petition - Wet Signature (done in office meeting)" at bounding box center [653, 181] width 4 height 4
checkbox input "true"
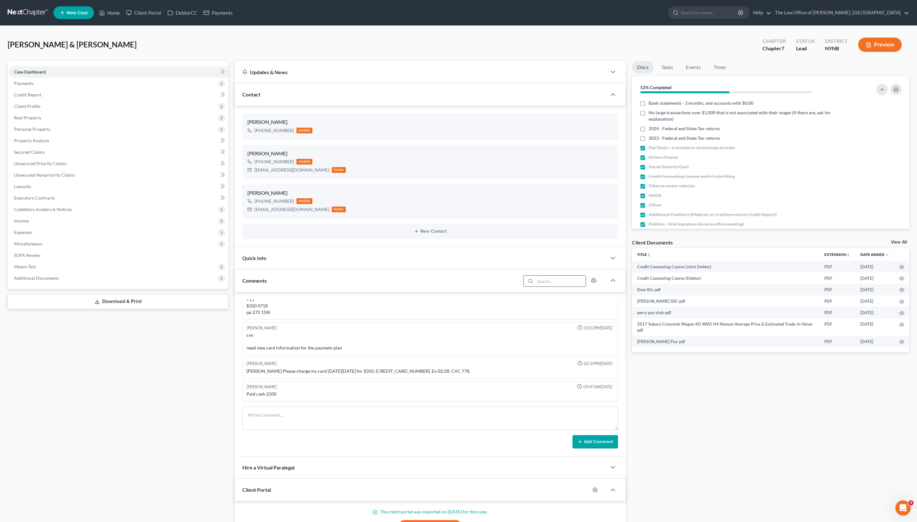
scroll to position [0, 0]
